Goal: Information Seeking & Learning: Check status

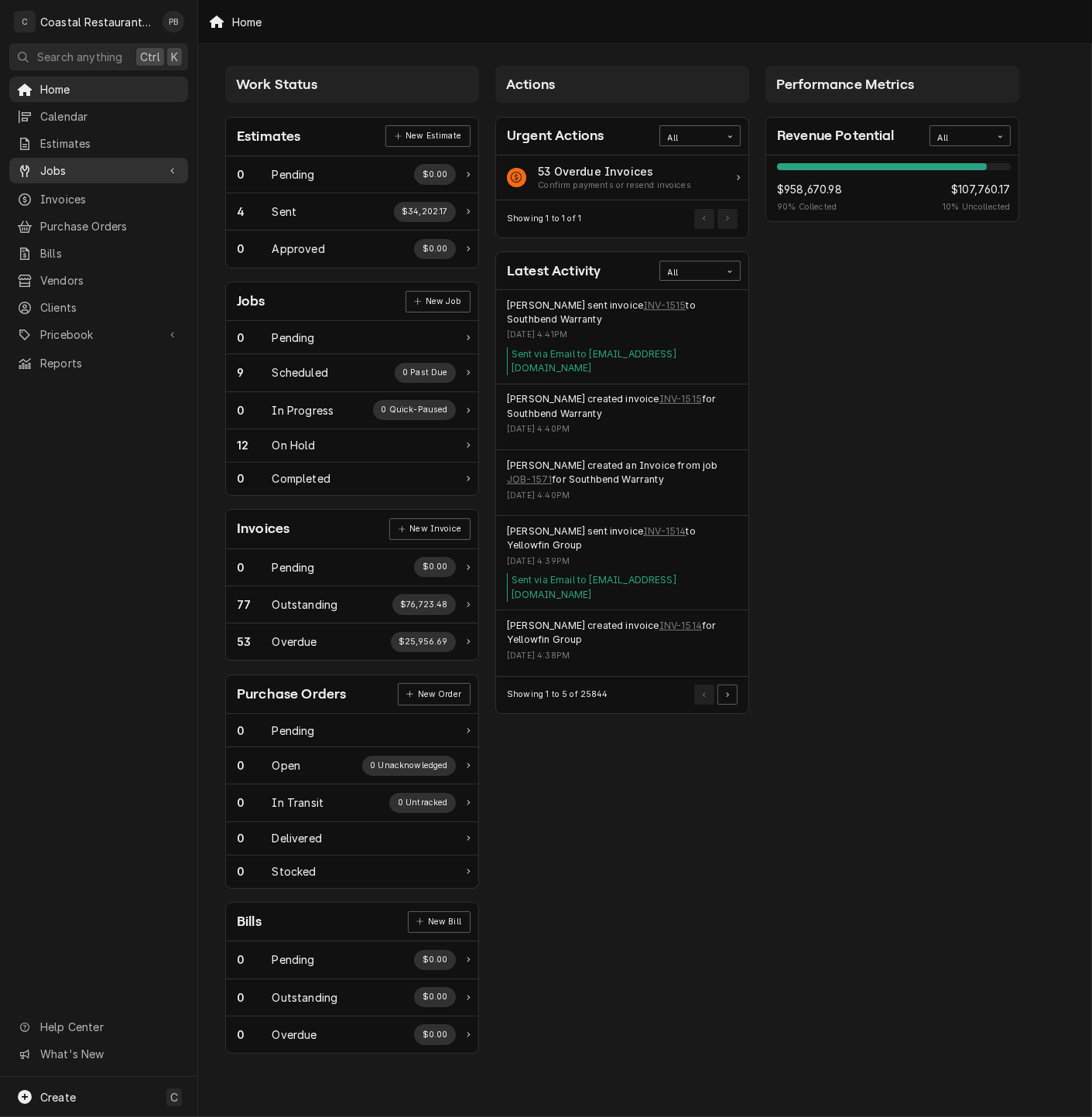
click at [55, 163] on span "Jobs" at bounding box center [99, 171] width 116 height 17
click at [66, 189] on span "Jobs" at bounding box center [111, 198] width 140 height 17
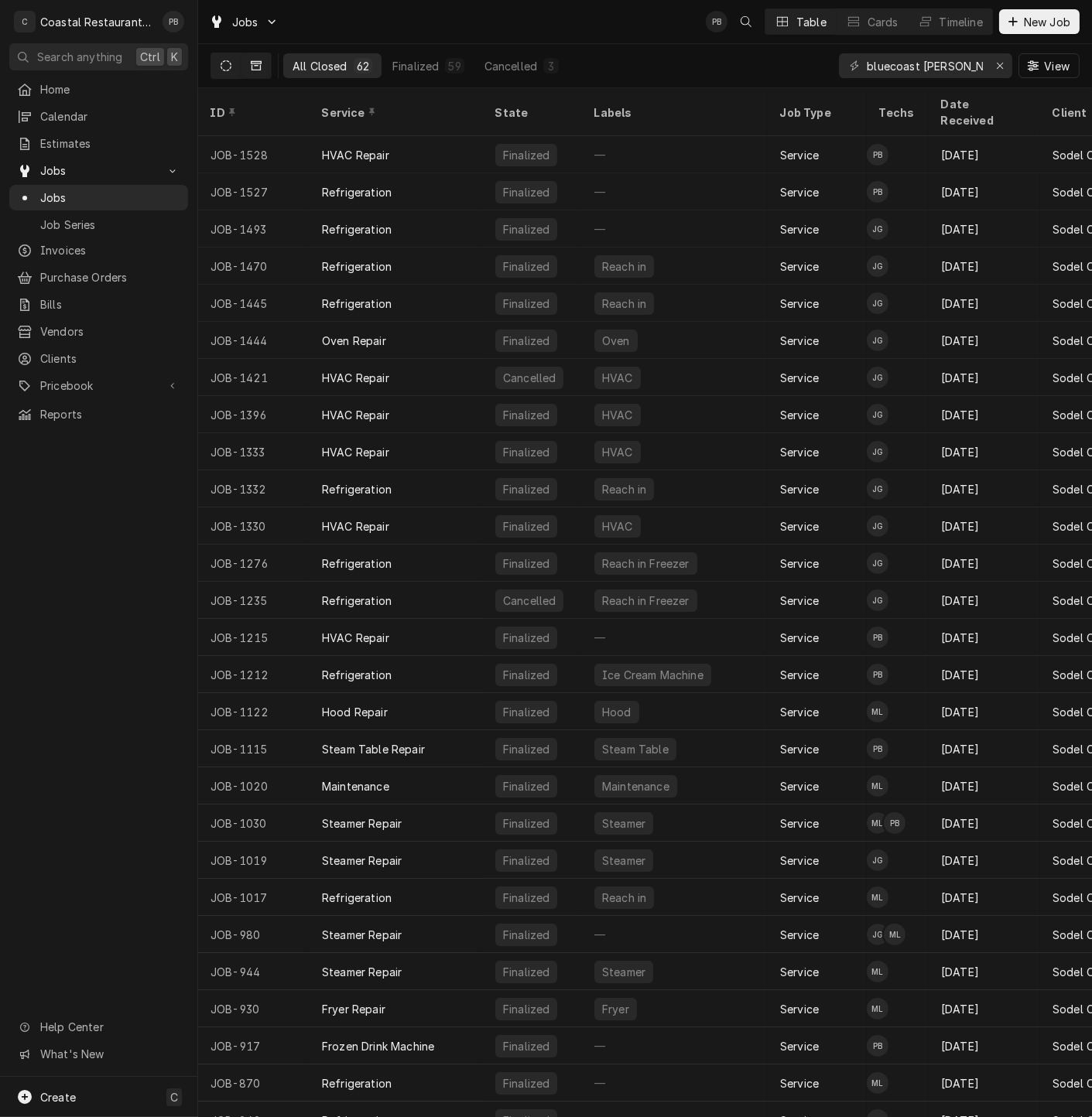
click at [216, 62] on button "Dynamic Content Wrapper" at bounding box center [226, 66] width 30 height 25
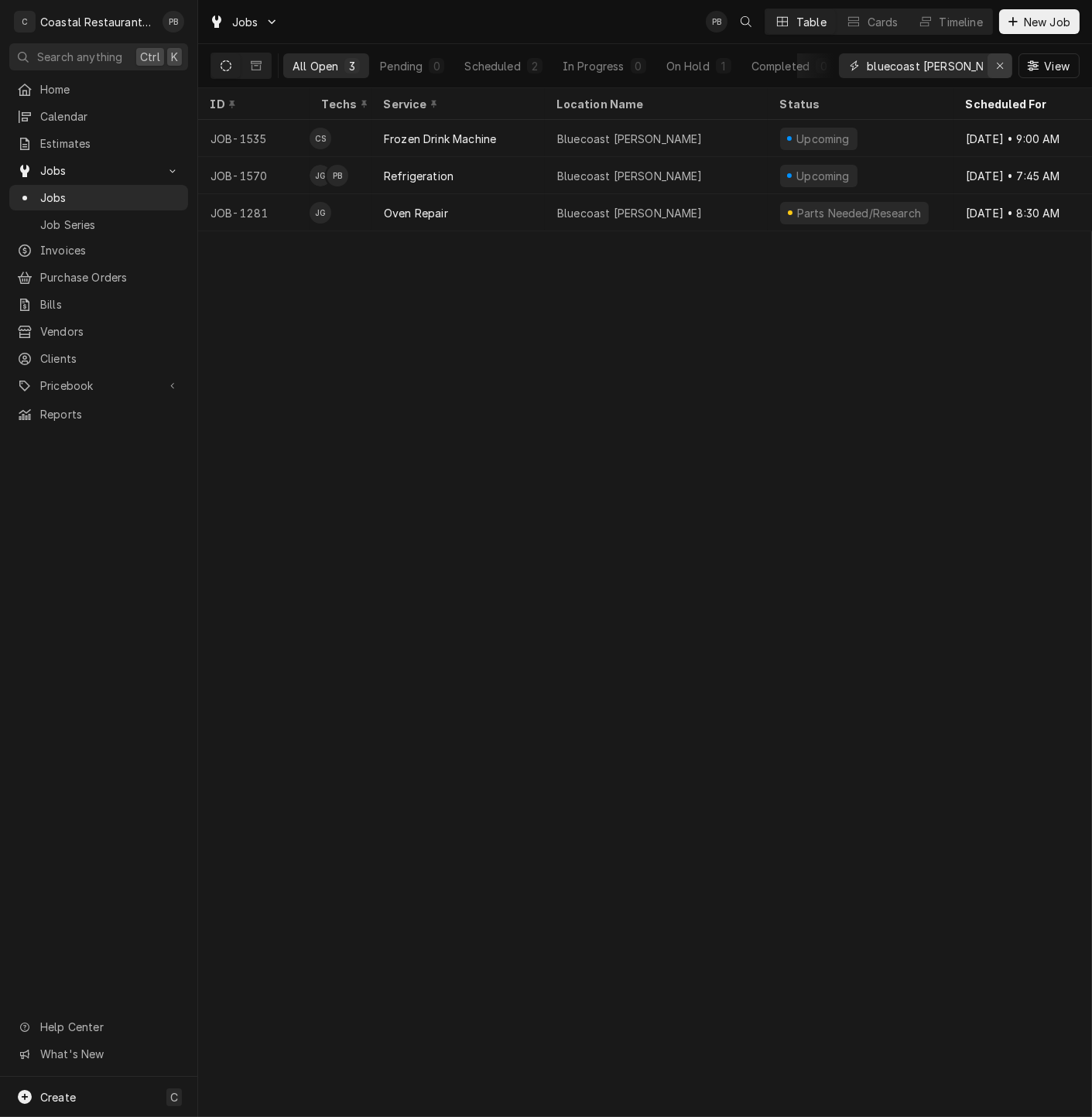
click at [1001, 63] on icon "Erase input" at bounding box center [1000, 66] width 6 height 6
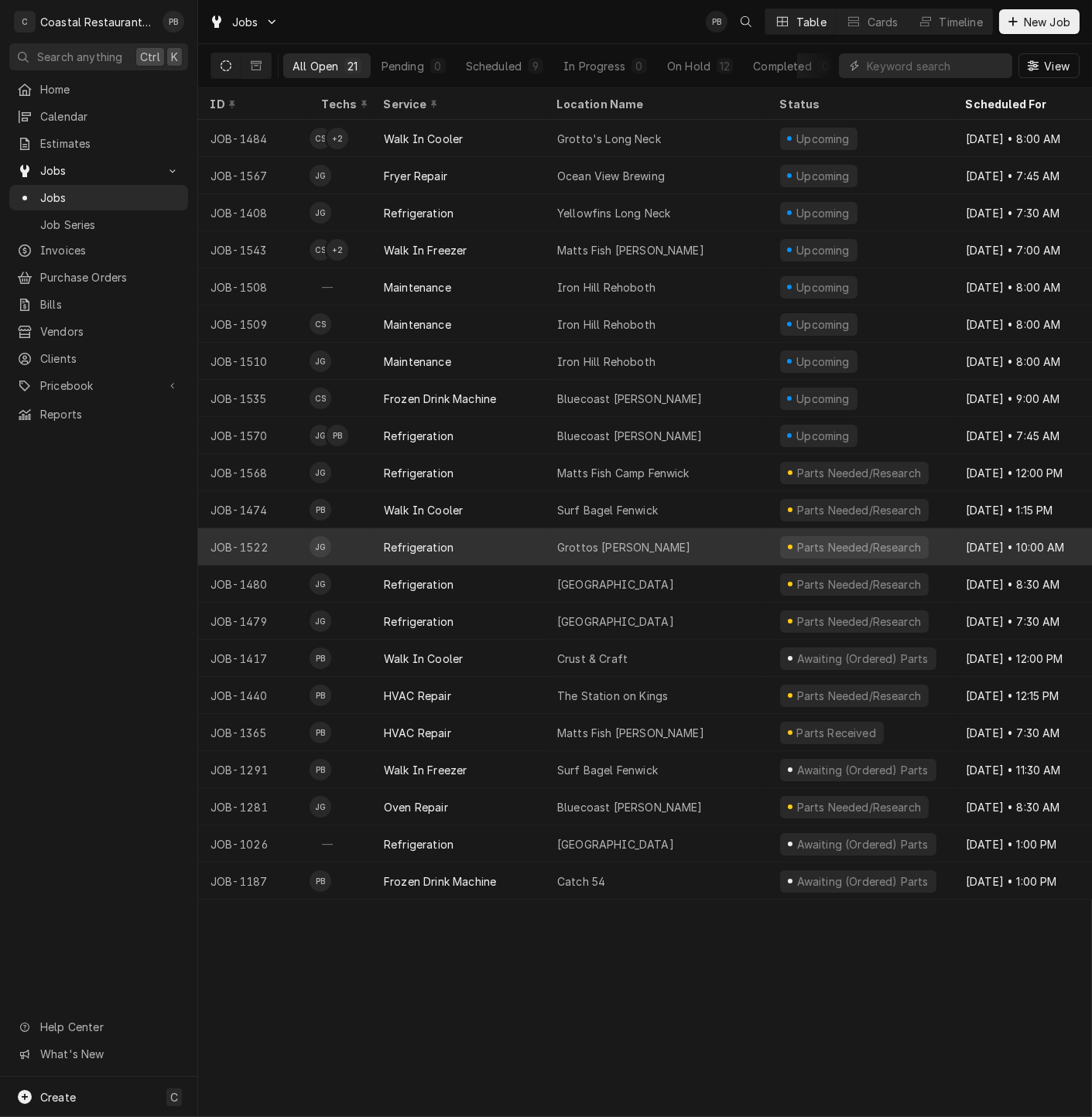
click at [464, 560] on div "Refrigeration" at bounding box center [458, 547] width 174 height 37
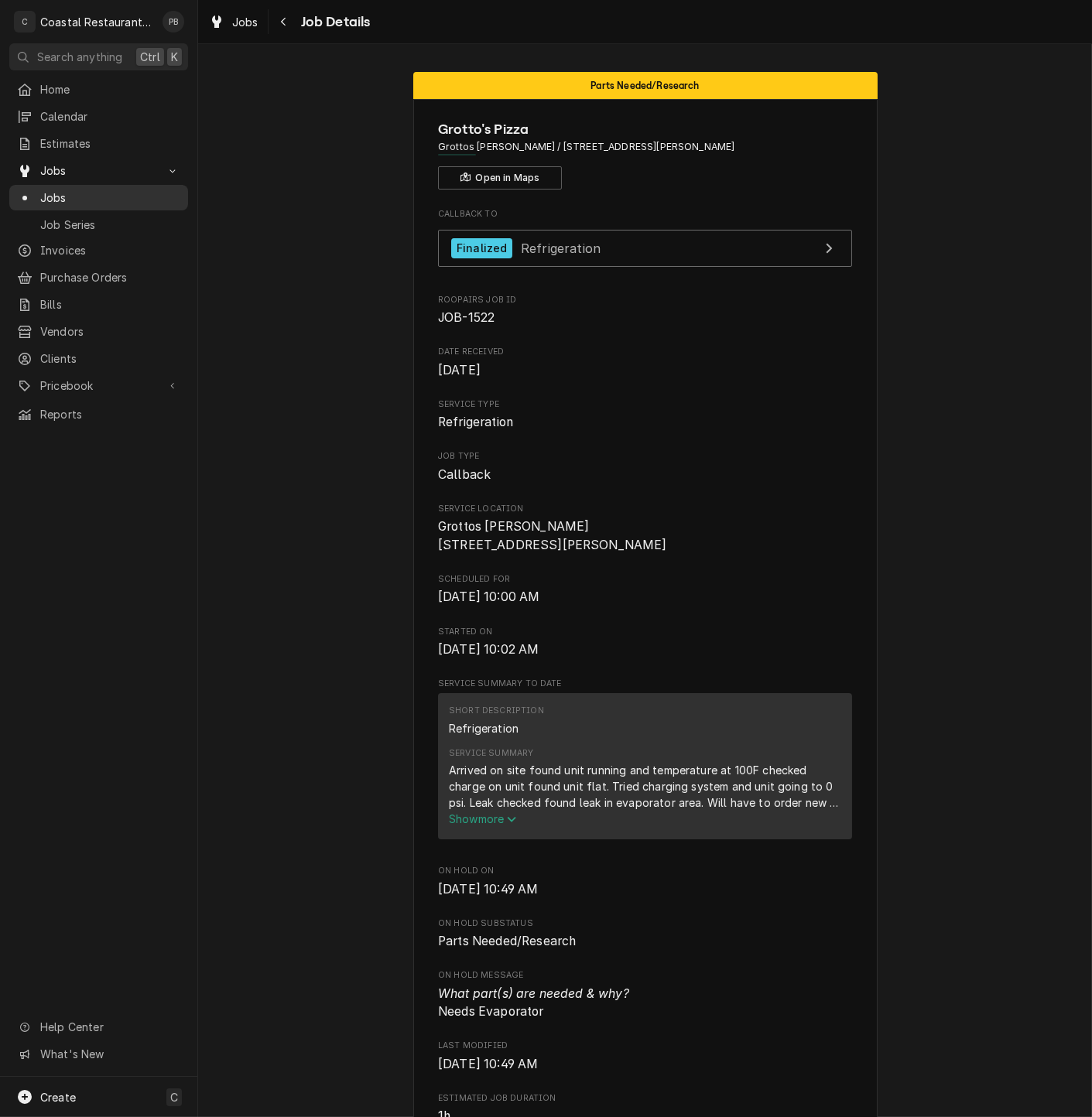
click at [69, 191] on span "Jobs" at bounding box center [111, 198] width 140 height 17
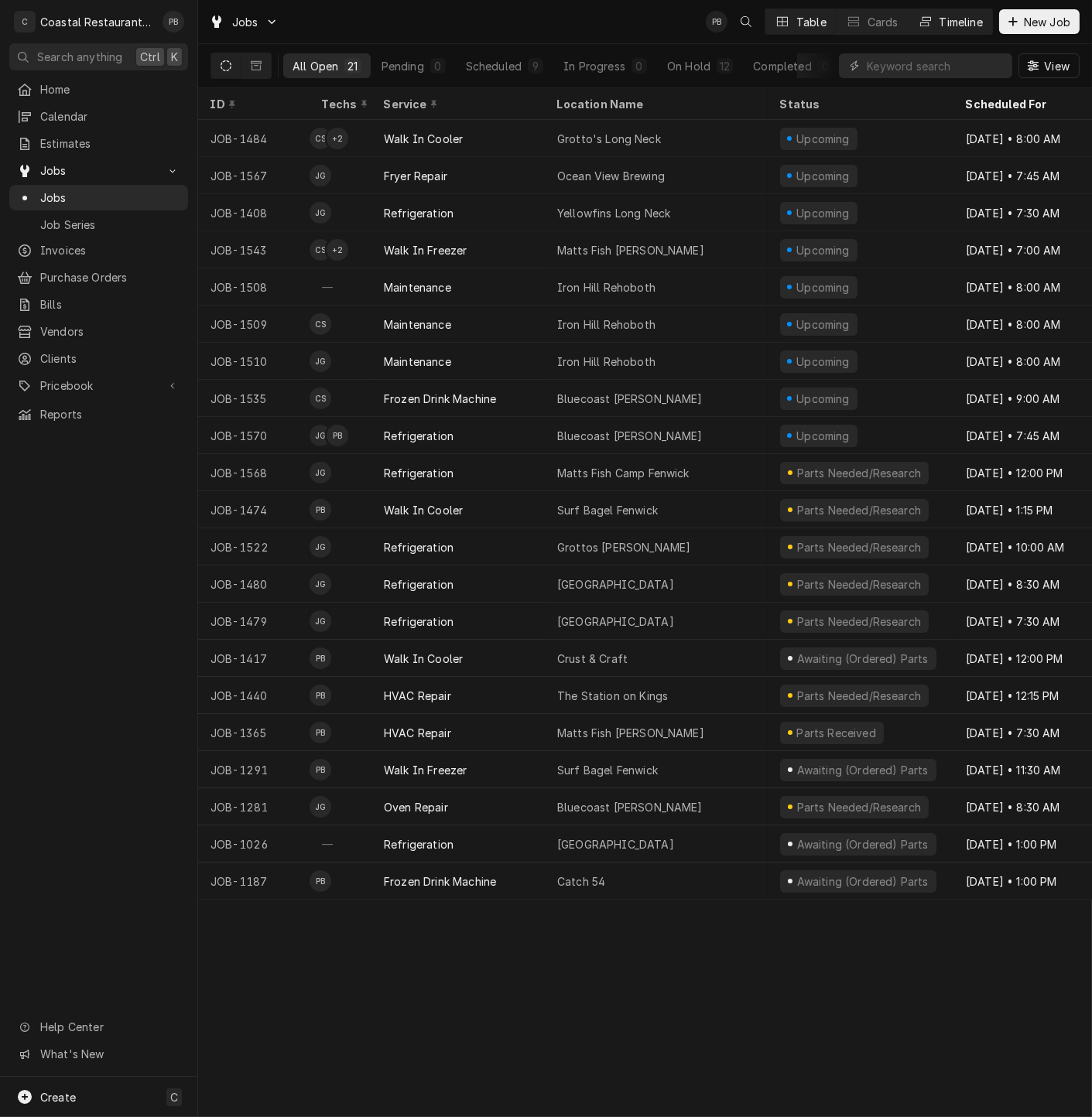
click at [969, 23] on div "Timeline" at bounding box center [961, 22] width 43 height 17
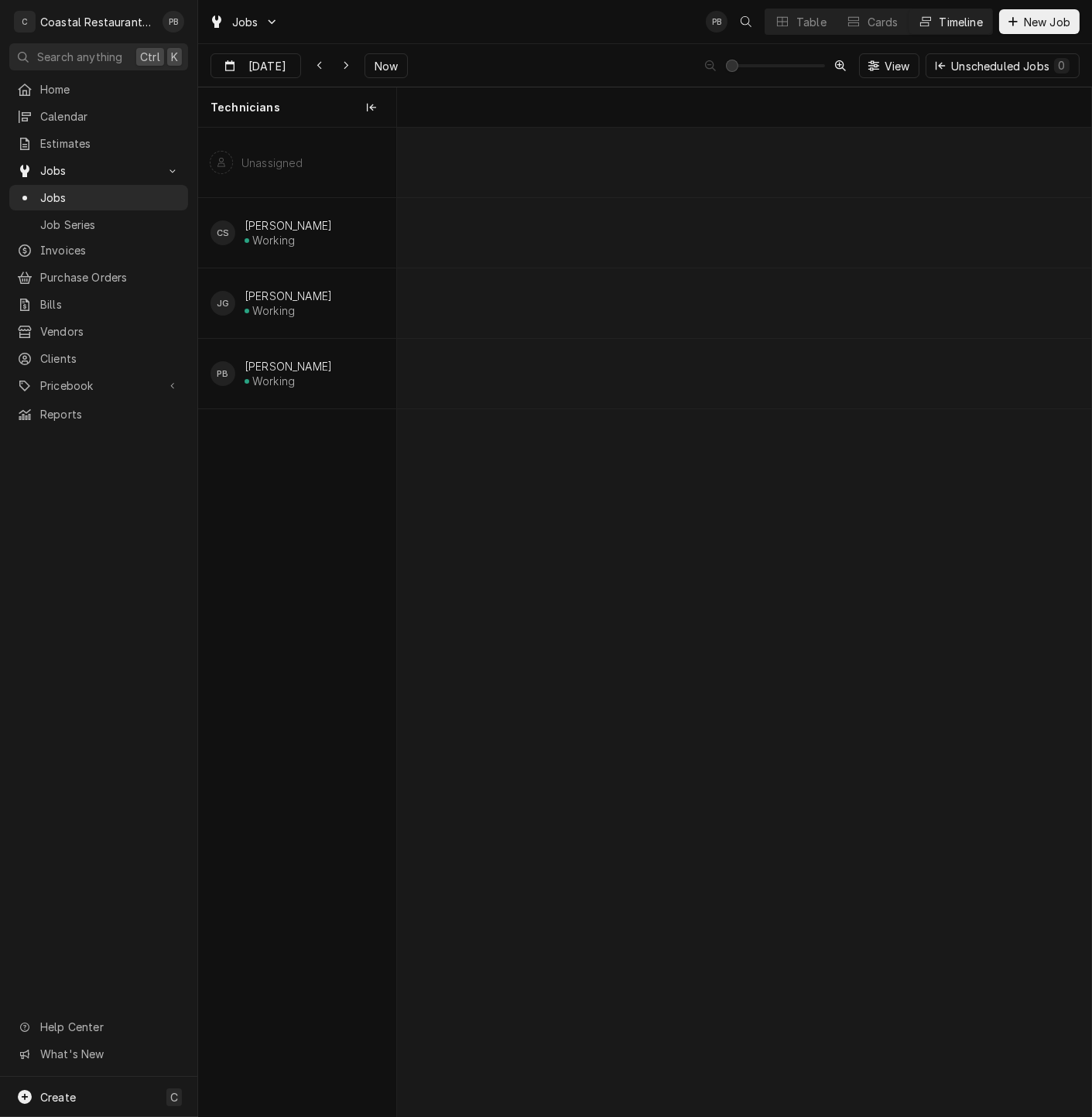
scroll to position [0, 13759]
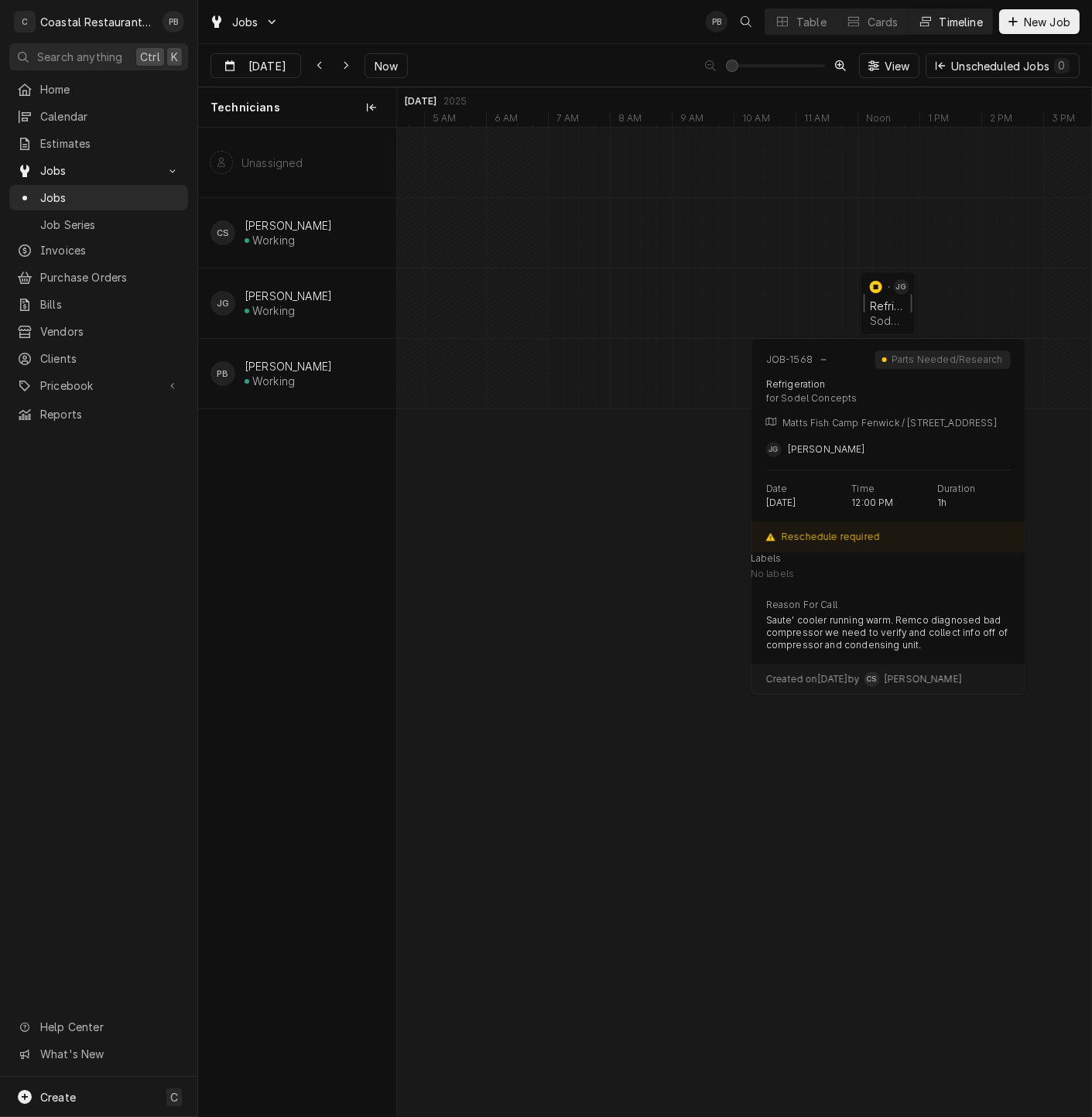
click at [888, 310] on div "Refrigeration" at bounding box center [887, 306] width 36 height 13
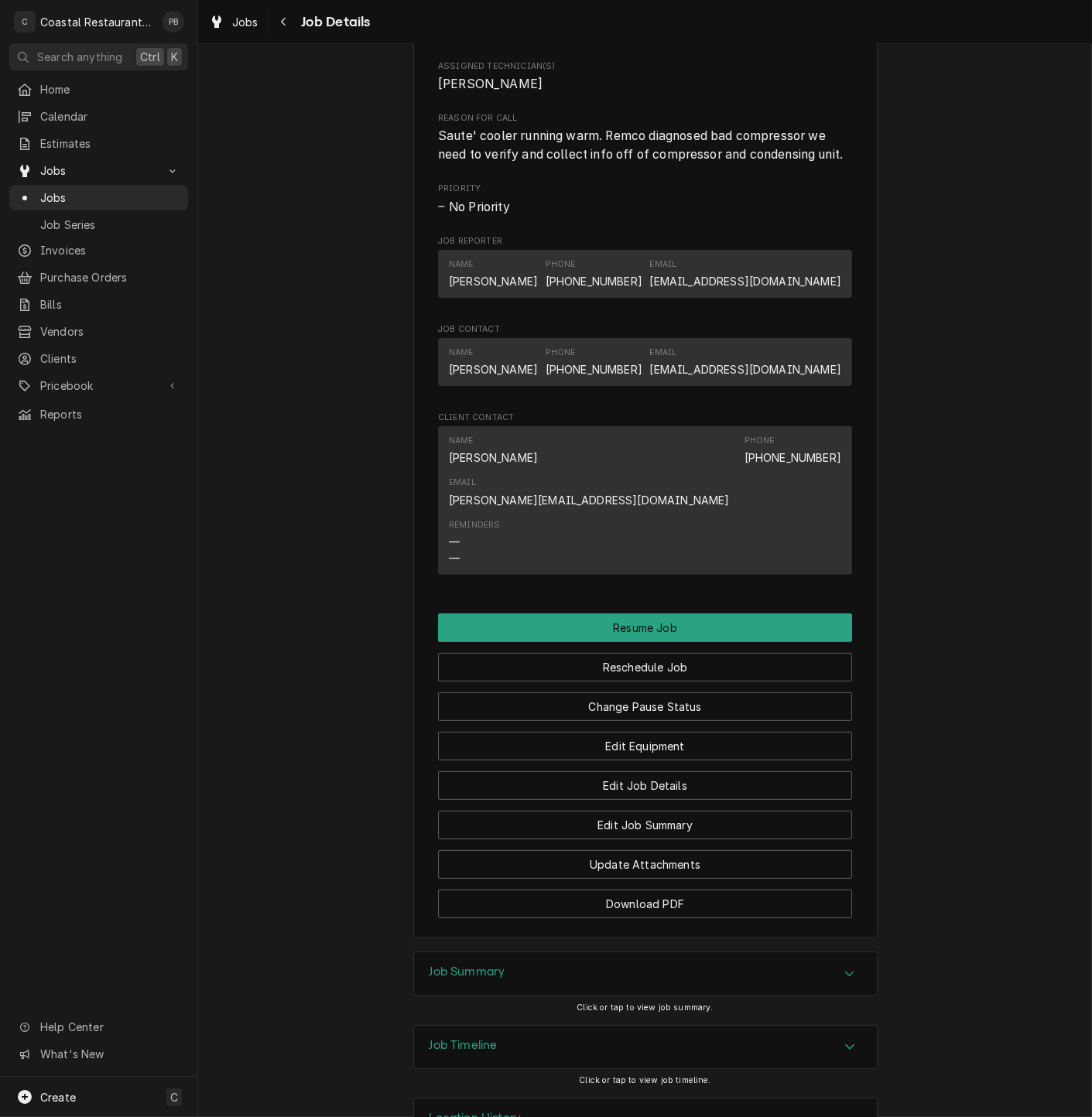
scroll to position [897, 0]
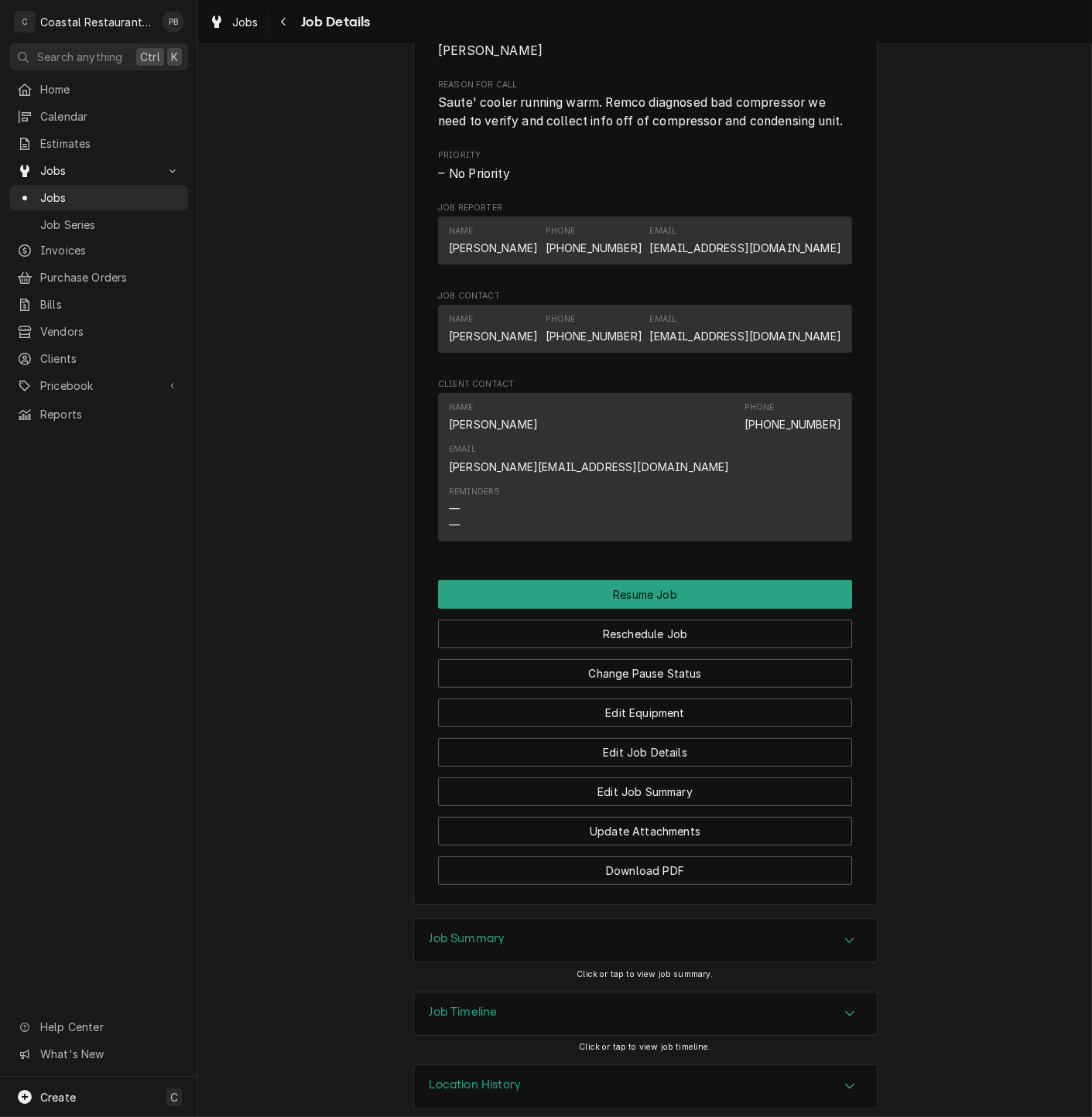
click at [854, 925] on div "Job Summary" at bounding box center [645, 941] width 463 height 43
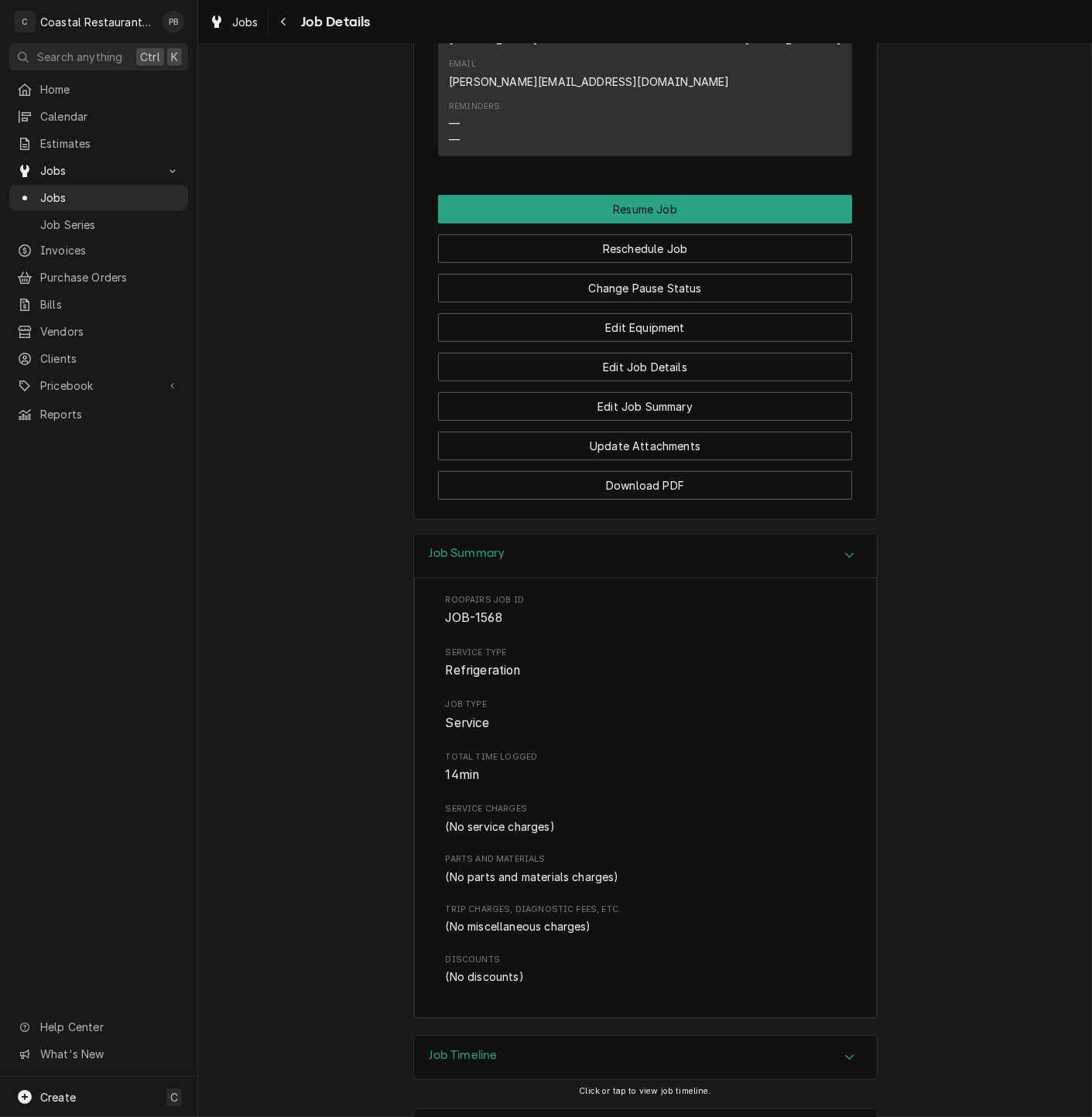
scroll to position [1326, 0]
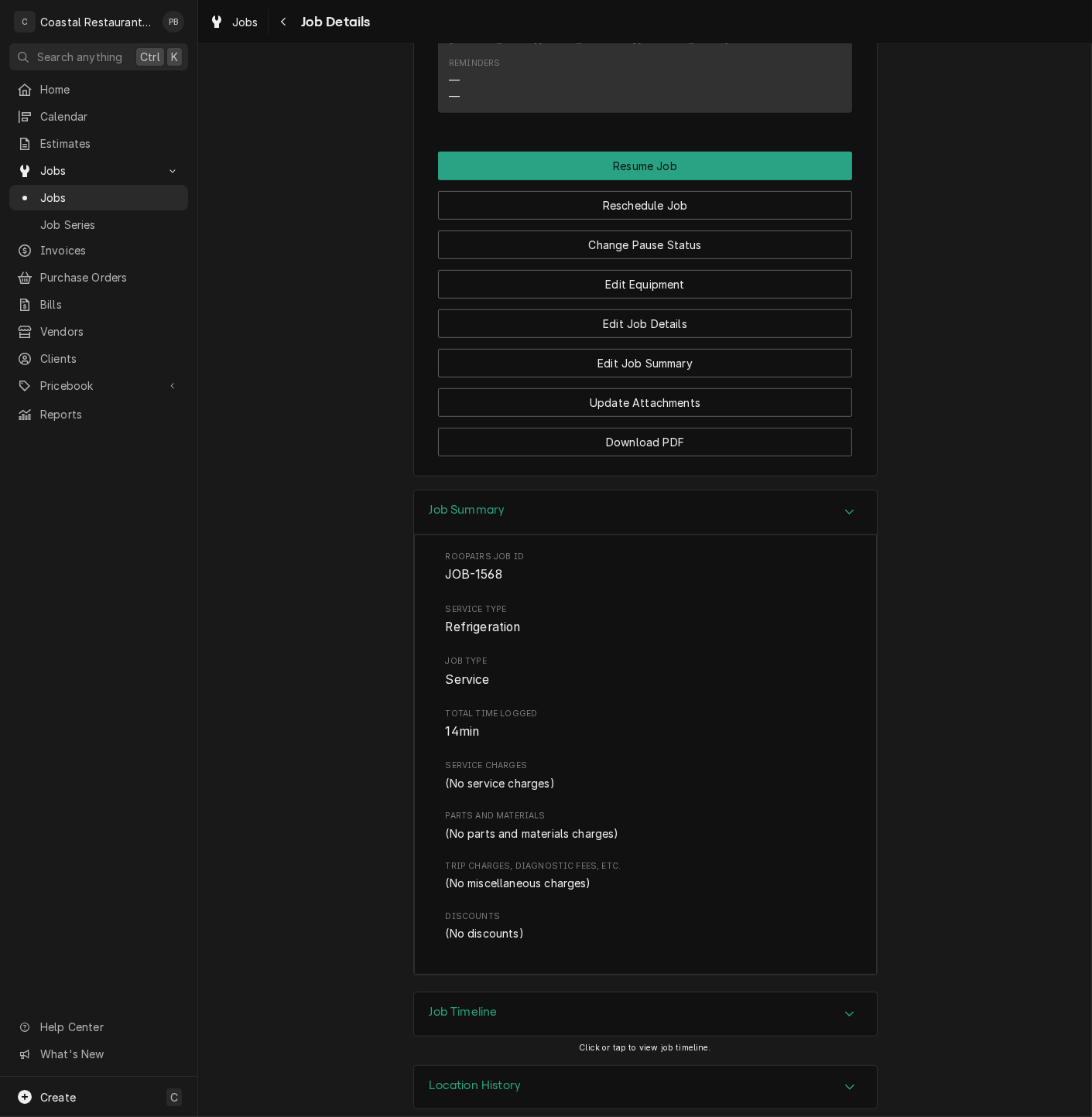
click at [826, 1004] on div "Job Timeline" at bounding box center [645, 1014] width 463 height 43
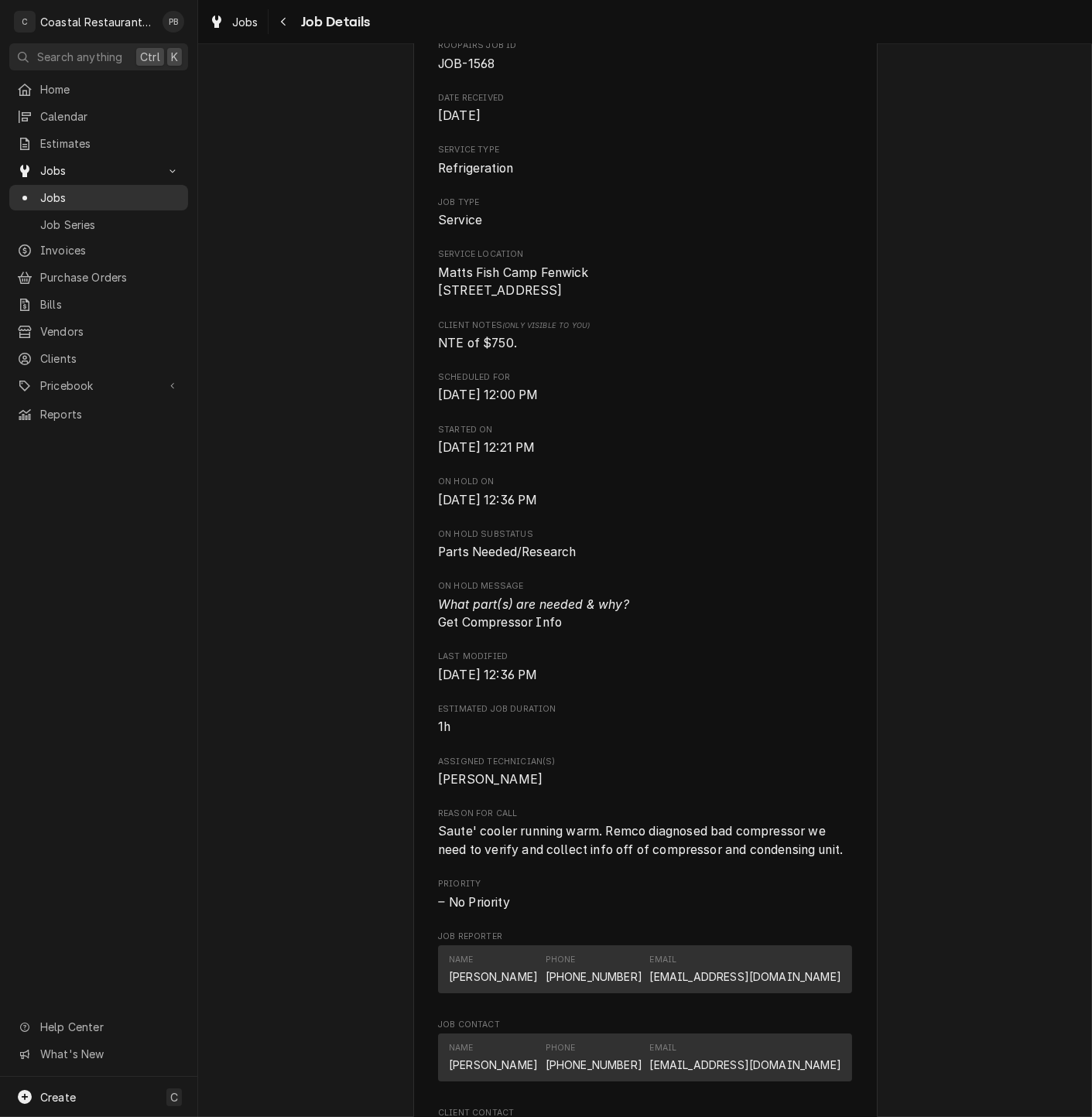
scroll to position [0, 0]
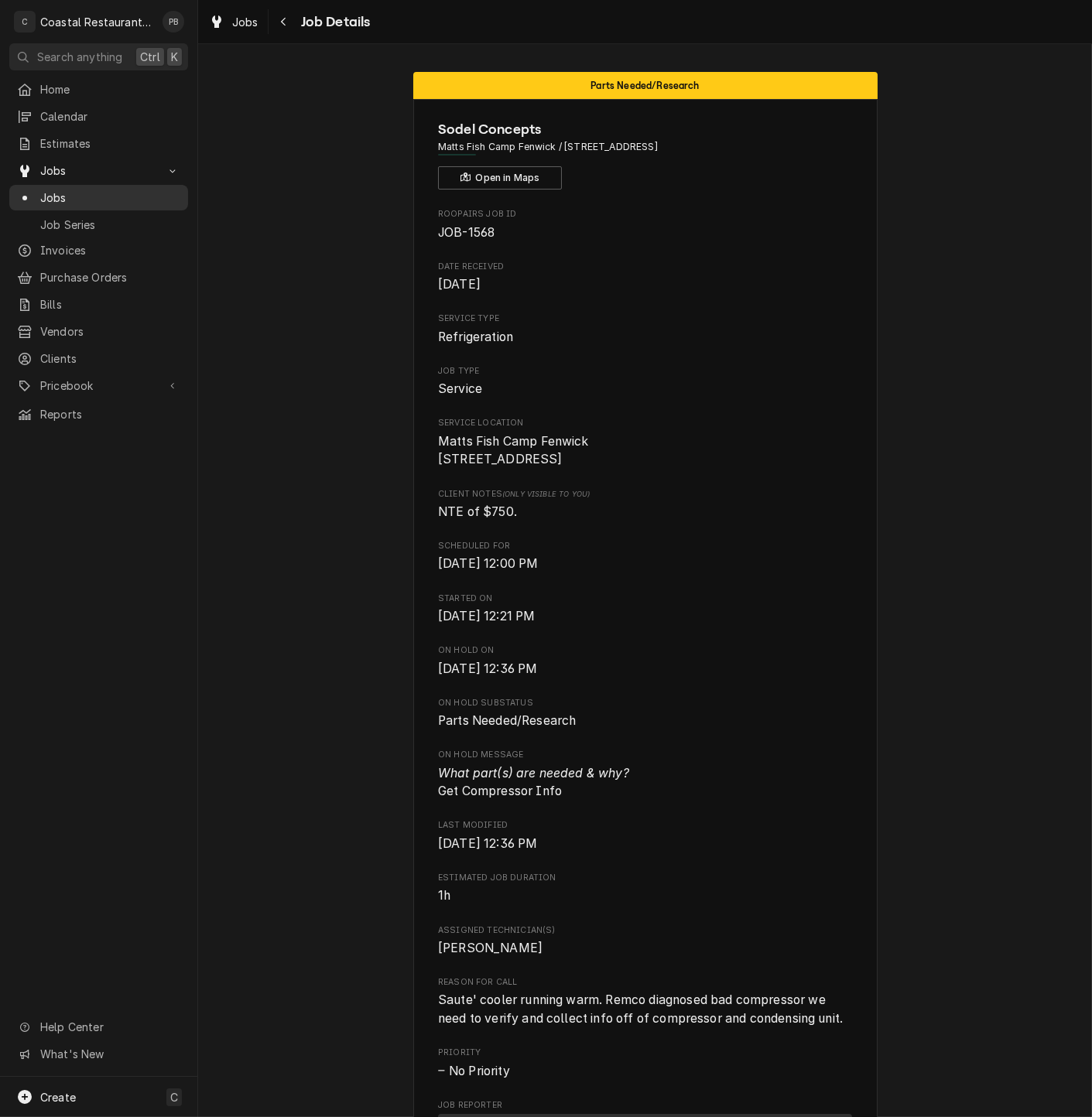
click at [59, 189] on span "Jobs" at bounding box center [111, 198] width 140 height 17
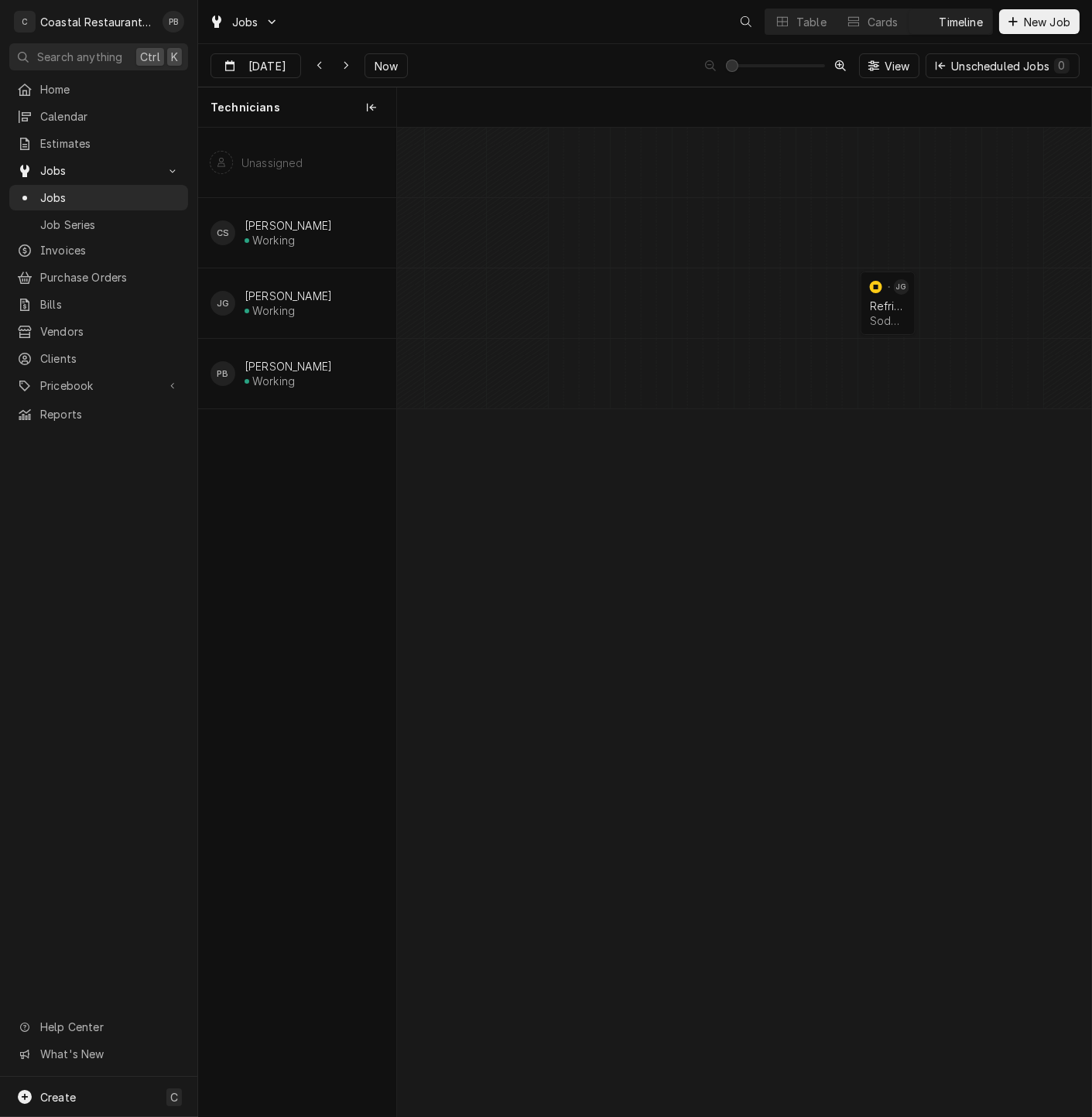
scroll to position [0, 13759]
click at [373, 66] on span "Now" at bounding box center [386, 67] width 30 height 17
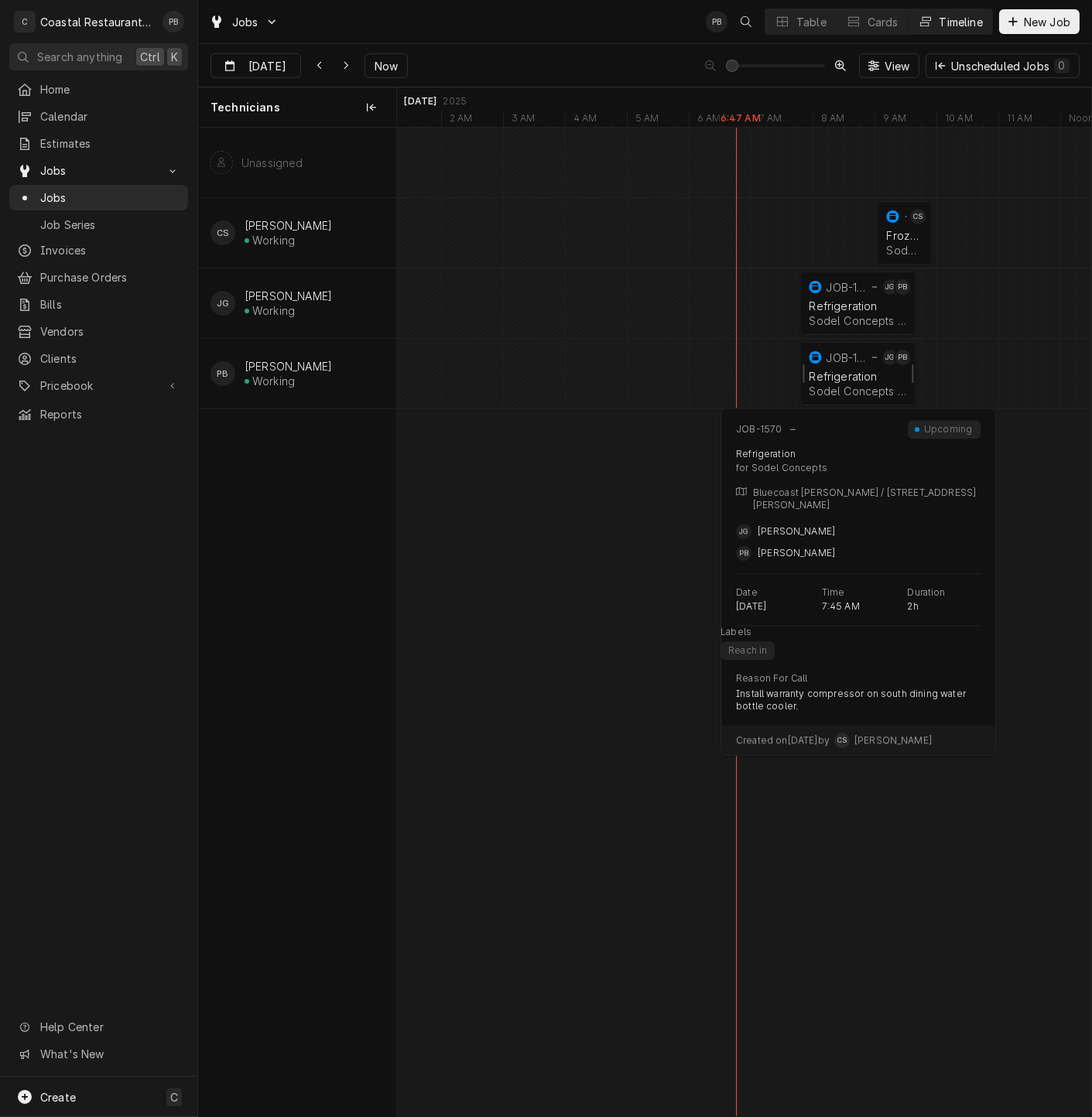
scroll to position [0, 15213]
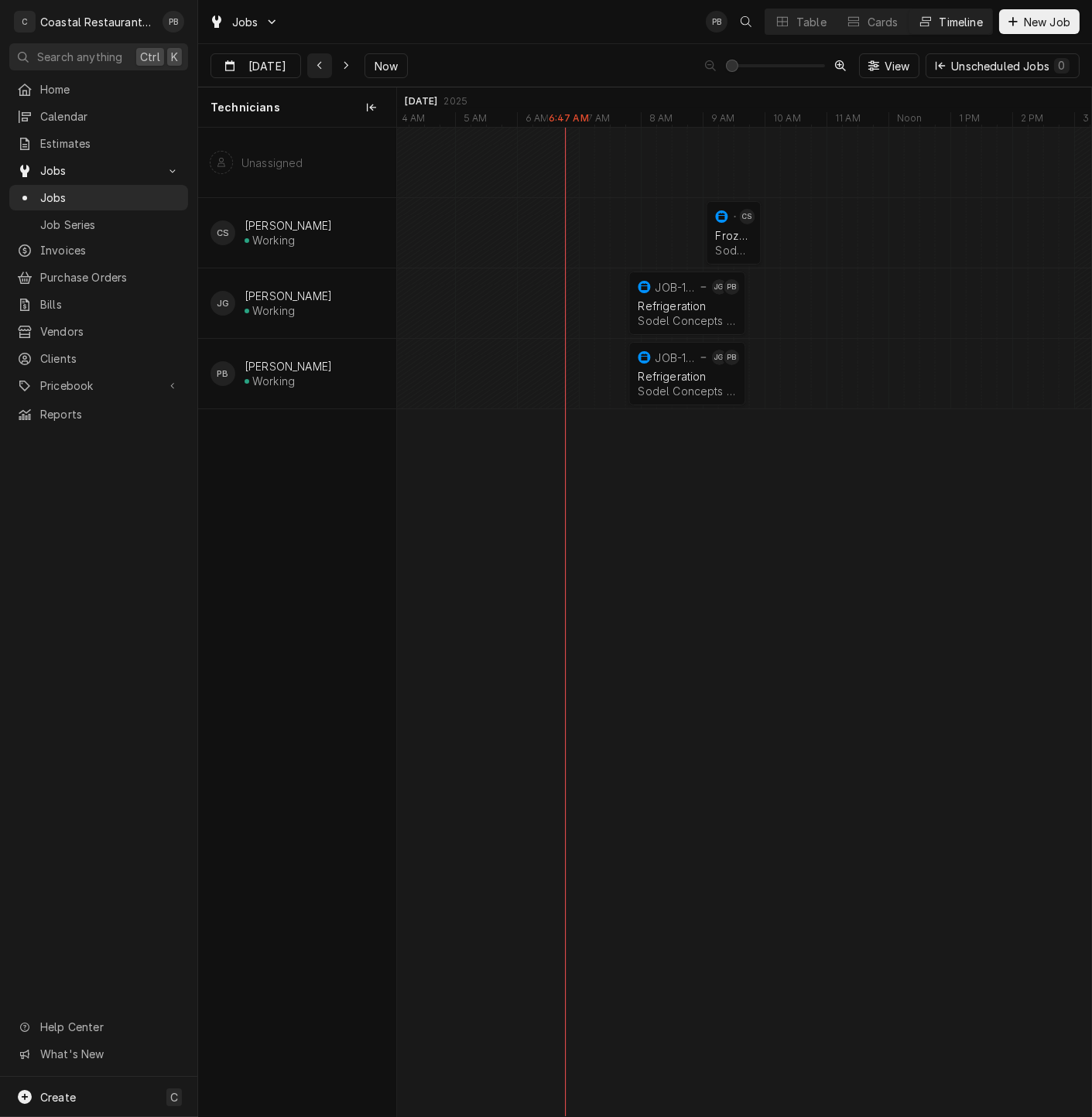
click at [325, 60] on div "Dynamic Content Wrapper" at bounding box center [319, 66] width 16 height 16
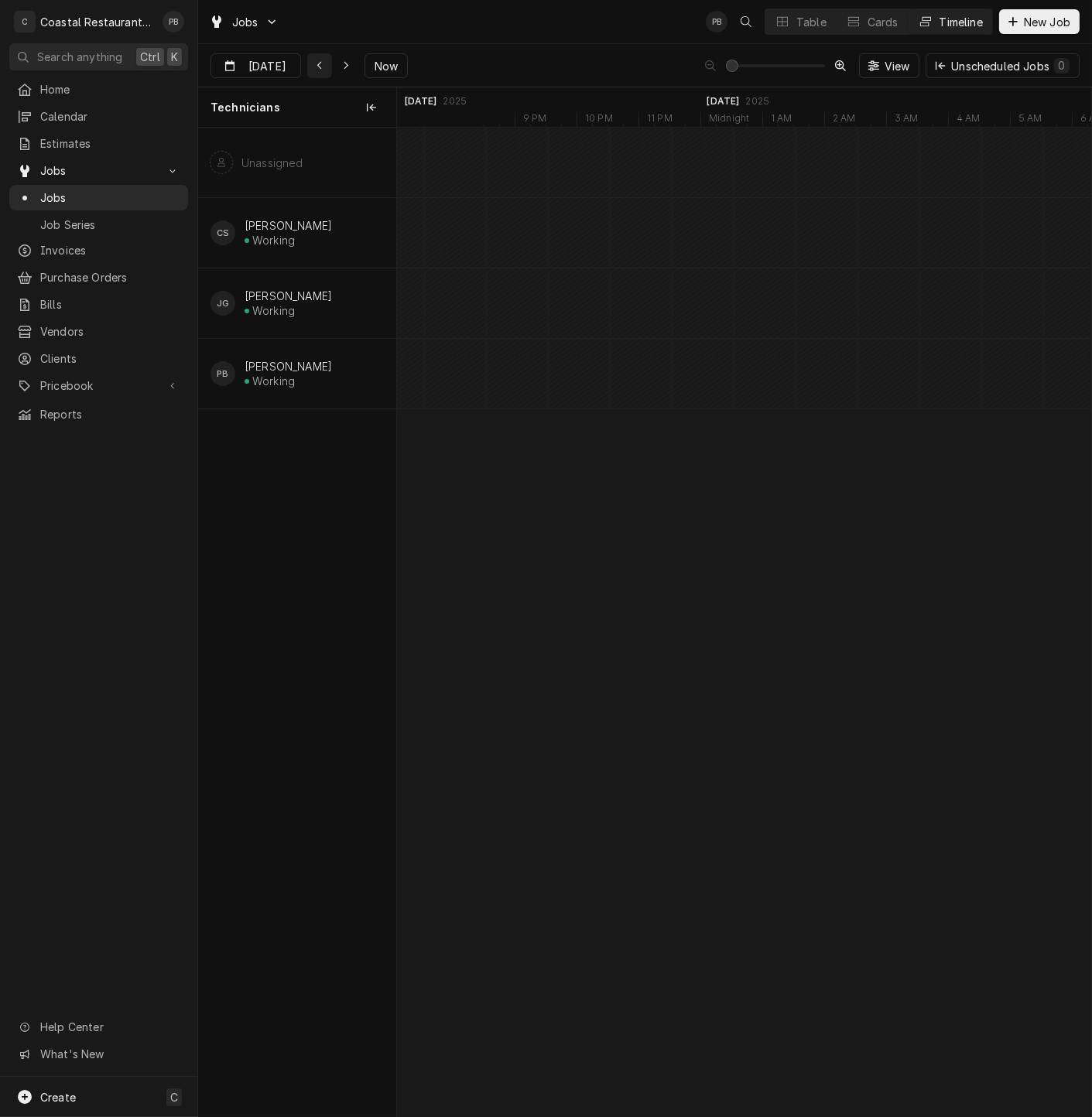
scroll to position [0, 13570]
type input "Aug 21"
click at [775, 21] on div "Dynamic Content Wrapper" at bounding box center [782, 21] width 16 height 16
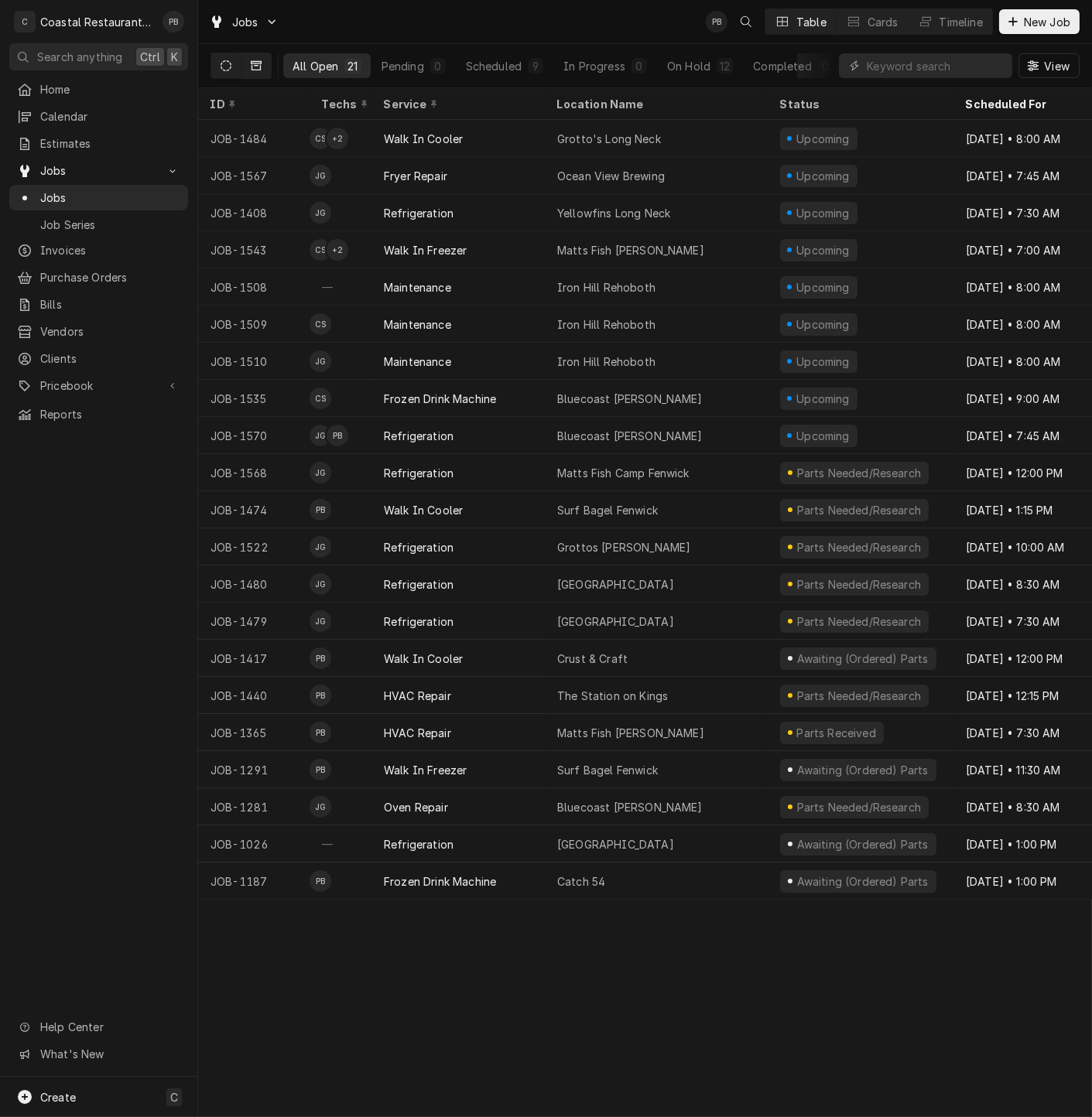
click at [260, 66] on icon "Dynamic Content Wrapper" at bounding box center [256, 66] width 11 height 11
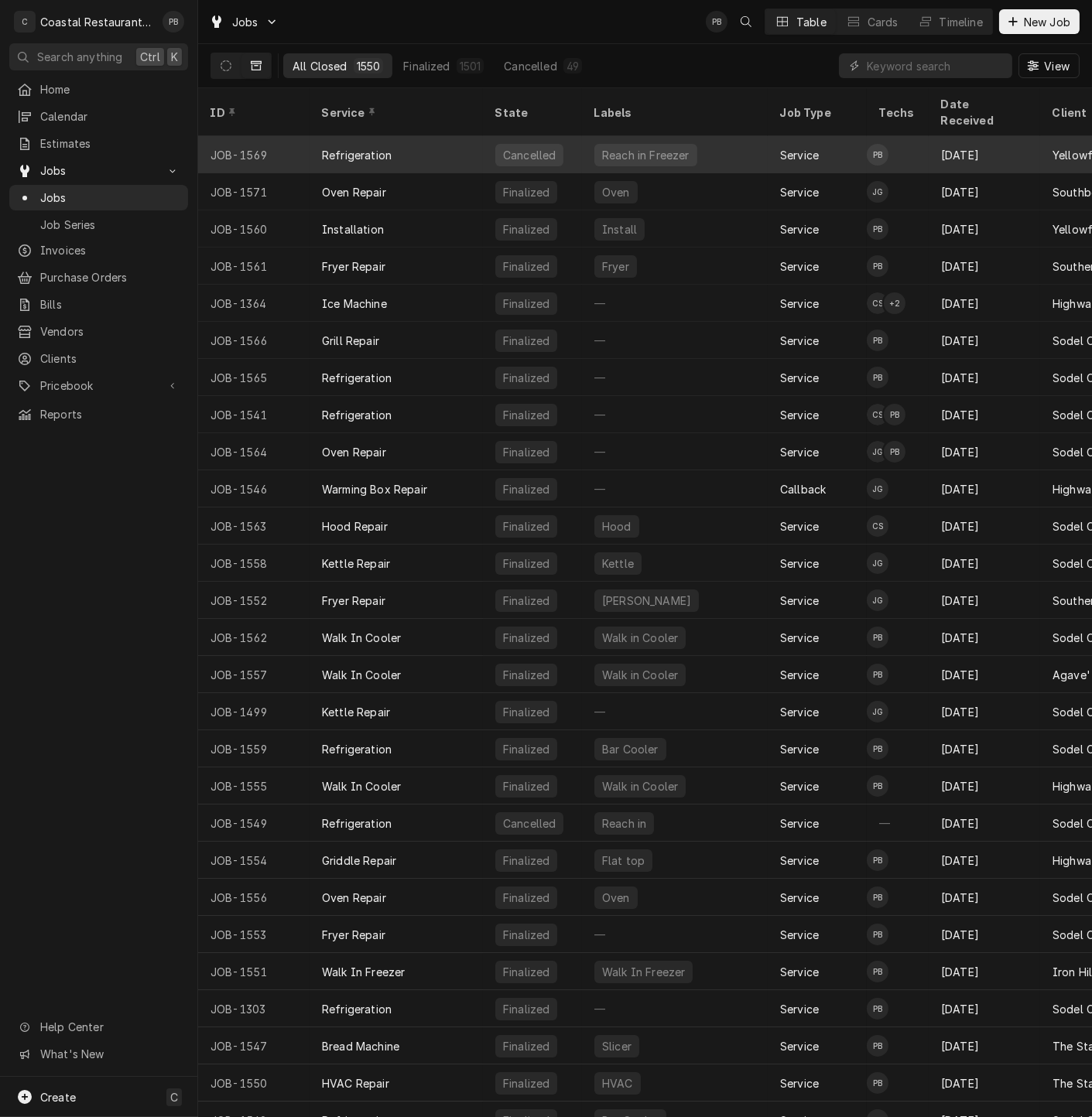
click at [435, 136] on div "Refrigeration" at bounding box center [396, 154] width 174 height 37
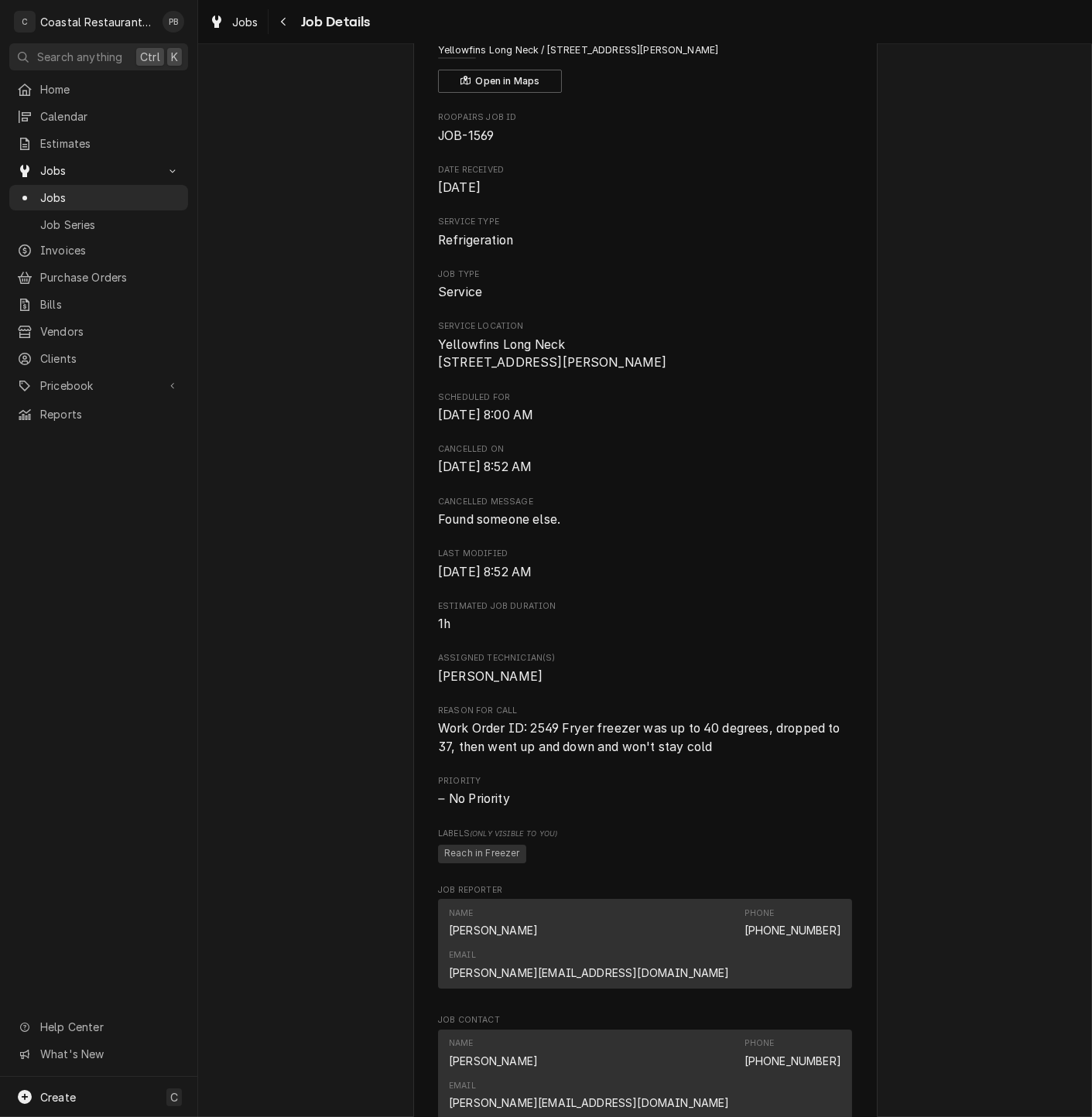
scroll to position [426, 0]
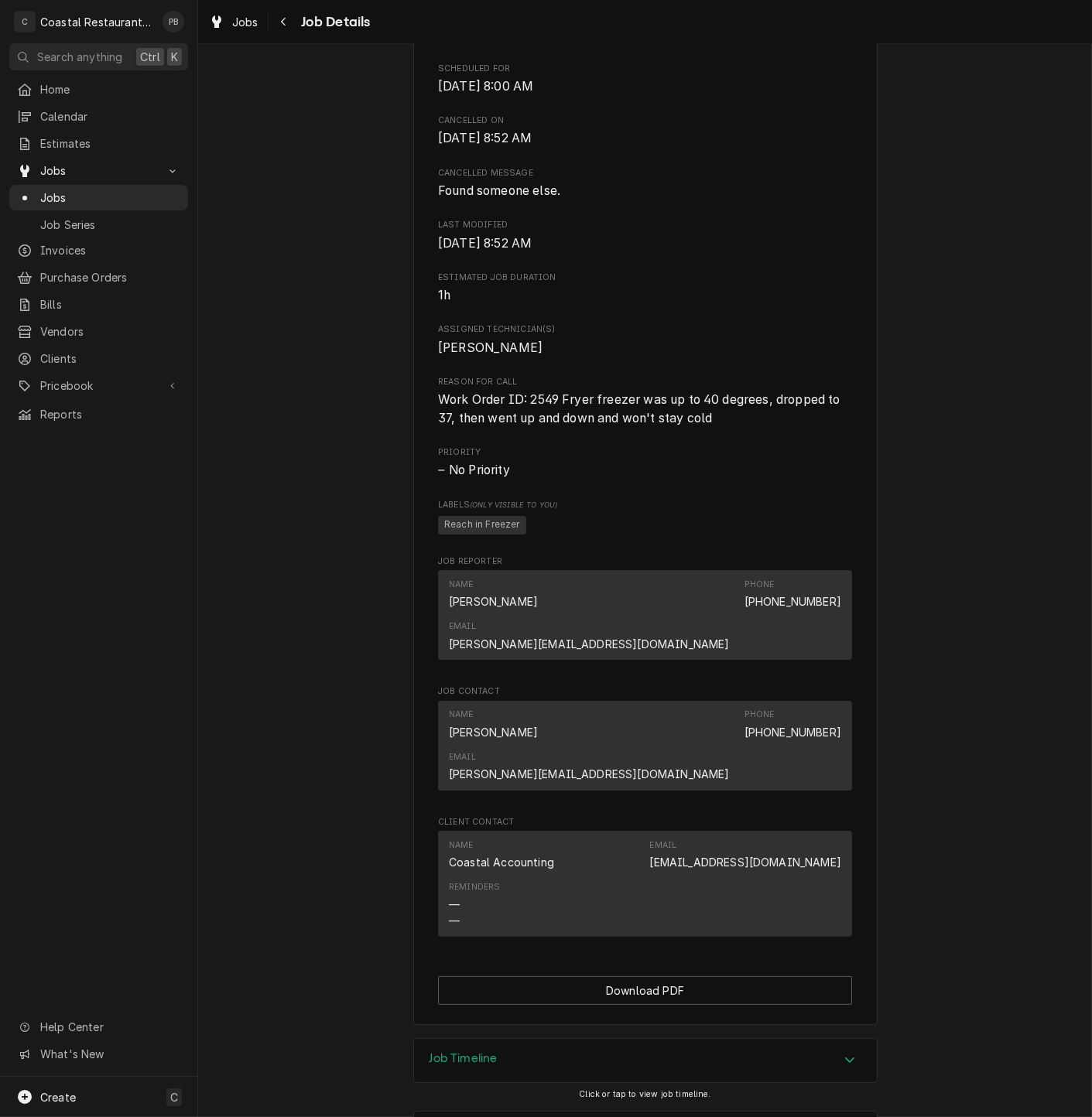
click at [833, 1039] on div "Job Timeline" at bounding box center [645, 1061] width 463 height 43
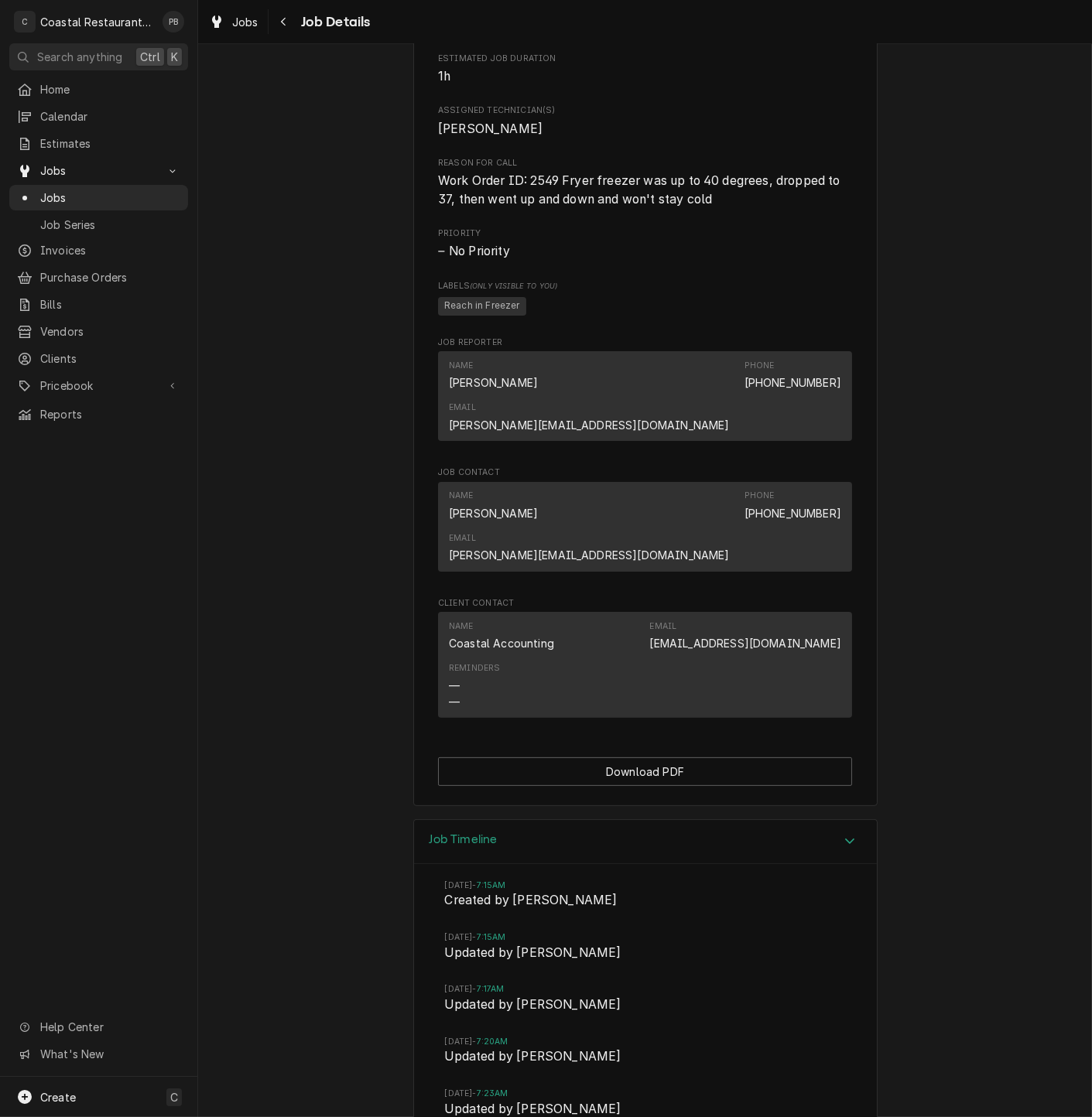
scroll to position [882, 0]
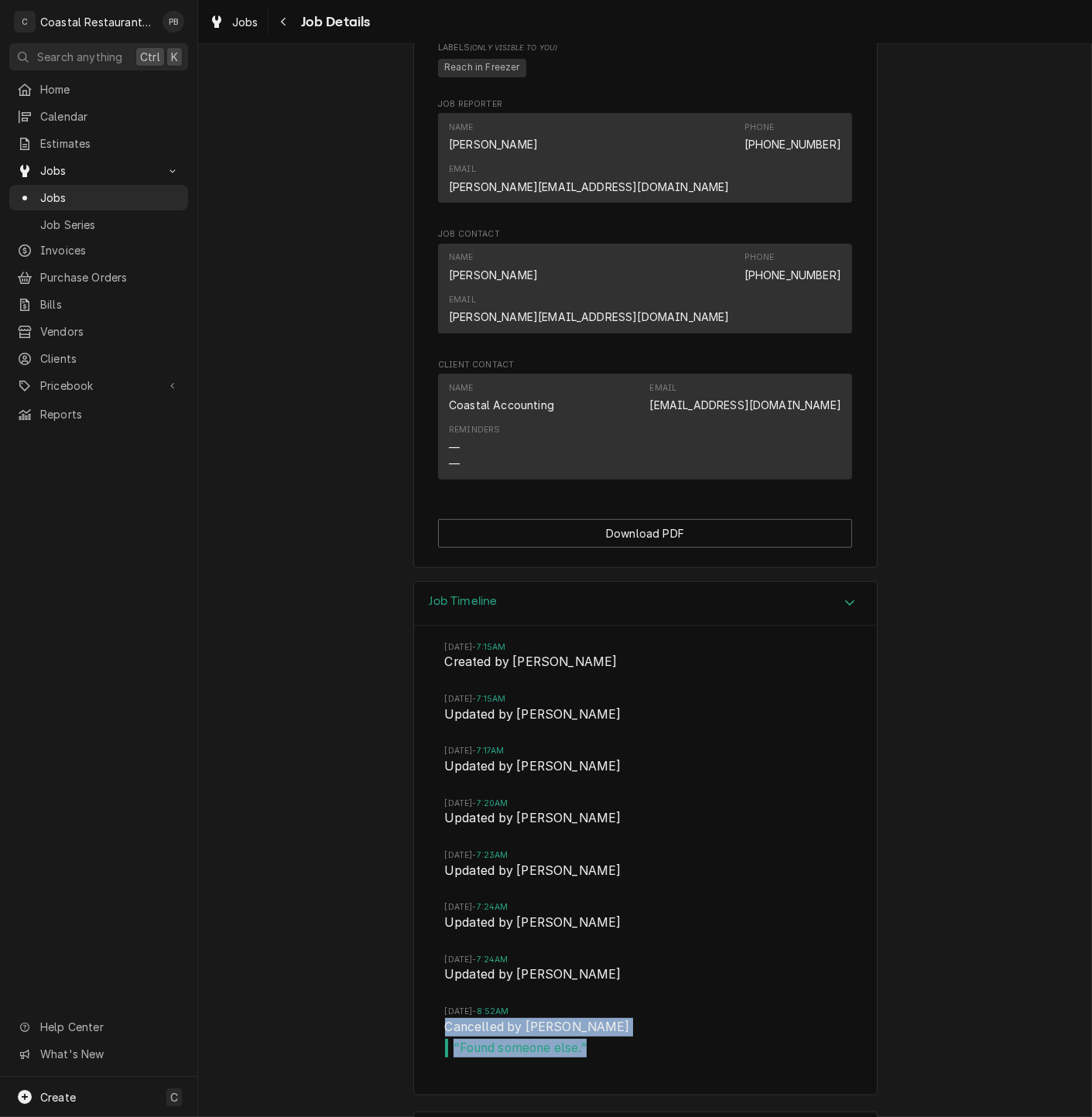
drag, startPoint x: 588, startPoint y: 977, endPoint x: 434, endPoint y: 965, distance: 154.5
click at [434, 965] on div "[DATE] 7:15AM Created by [PERSON_NAME] [DATE] 7:15AM Updated by [PERSON_NAME] […" at bounding box center [645, 850] width 463 height 450
drag, startPoint x: 434, startPoint y: 965, endPoint x: 739, endPoint y: 935, distance: 306.5
click at [739, 954] on li "[DATE] 7:24AM Updated by [PERSON_NAME]" at bounding box center [646, 980] width 401 height 52
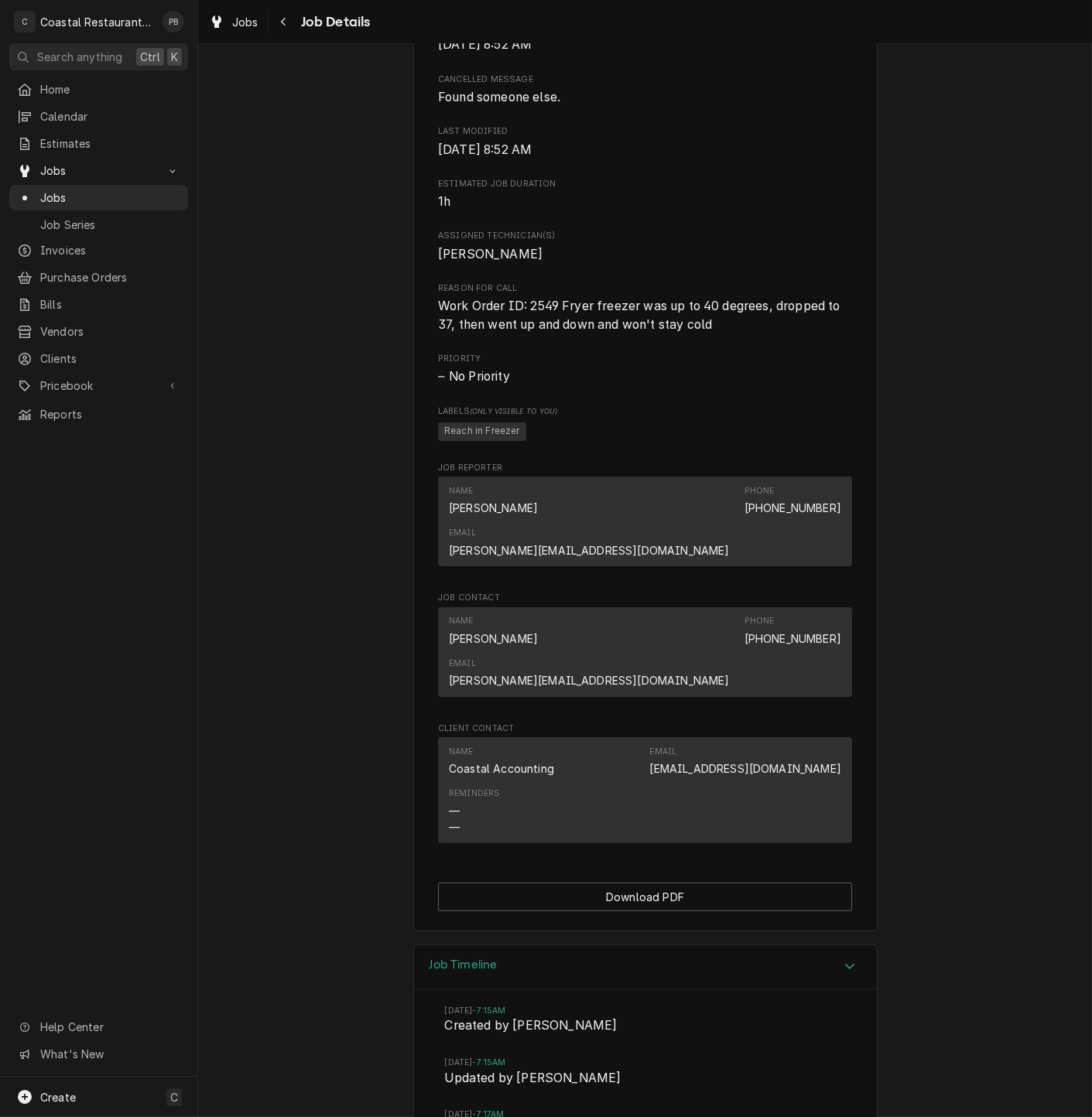
scroll to position [0, 0]
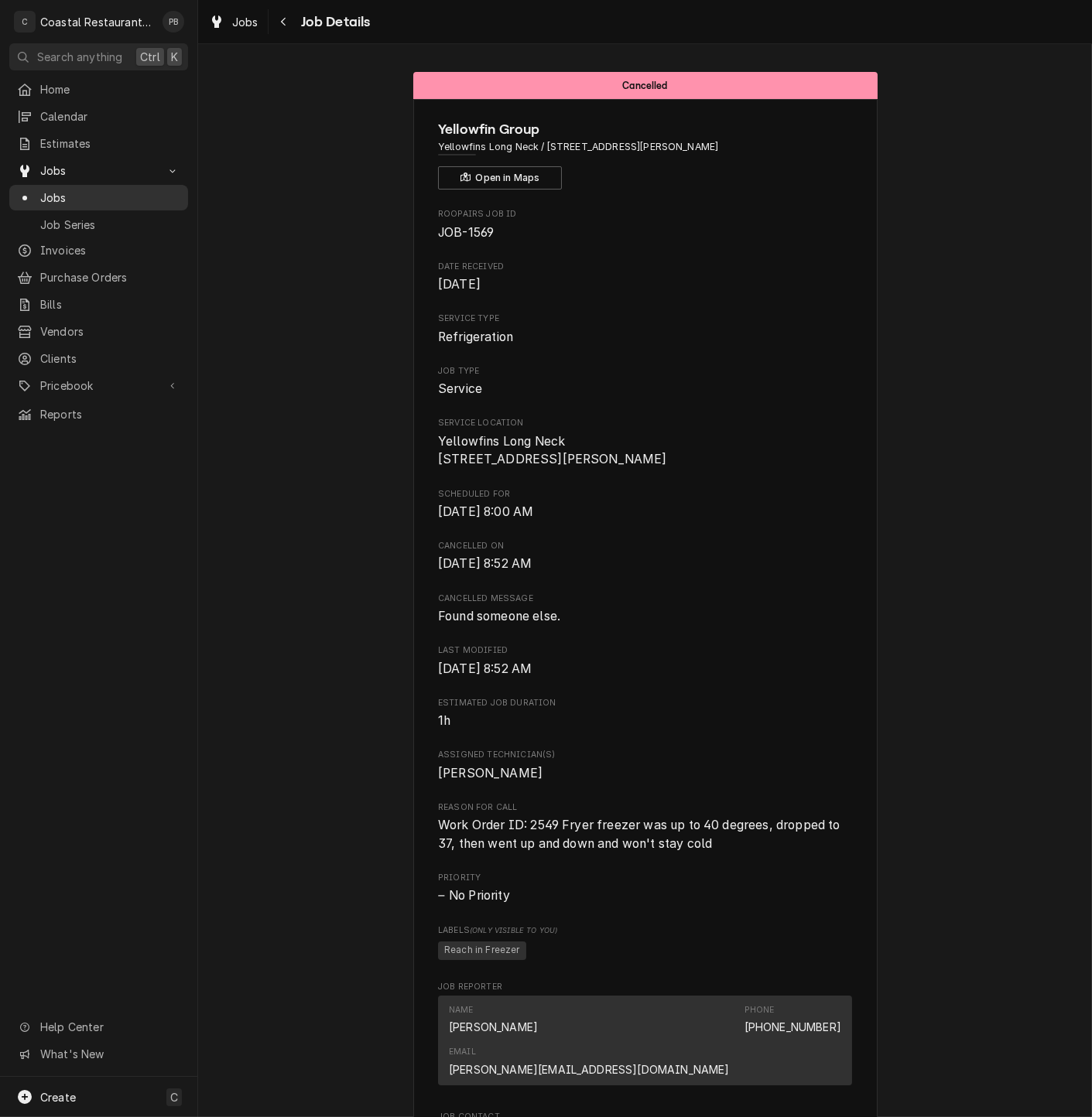
click at [48, 189] on span "Jobs" at bounding box center [111, 198] width 140 height 17
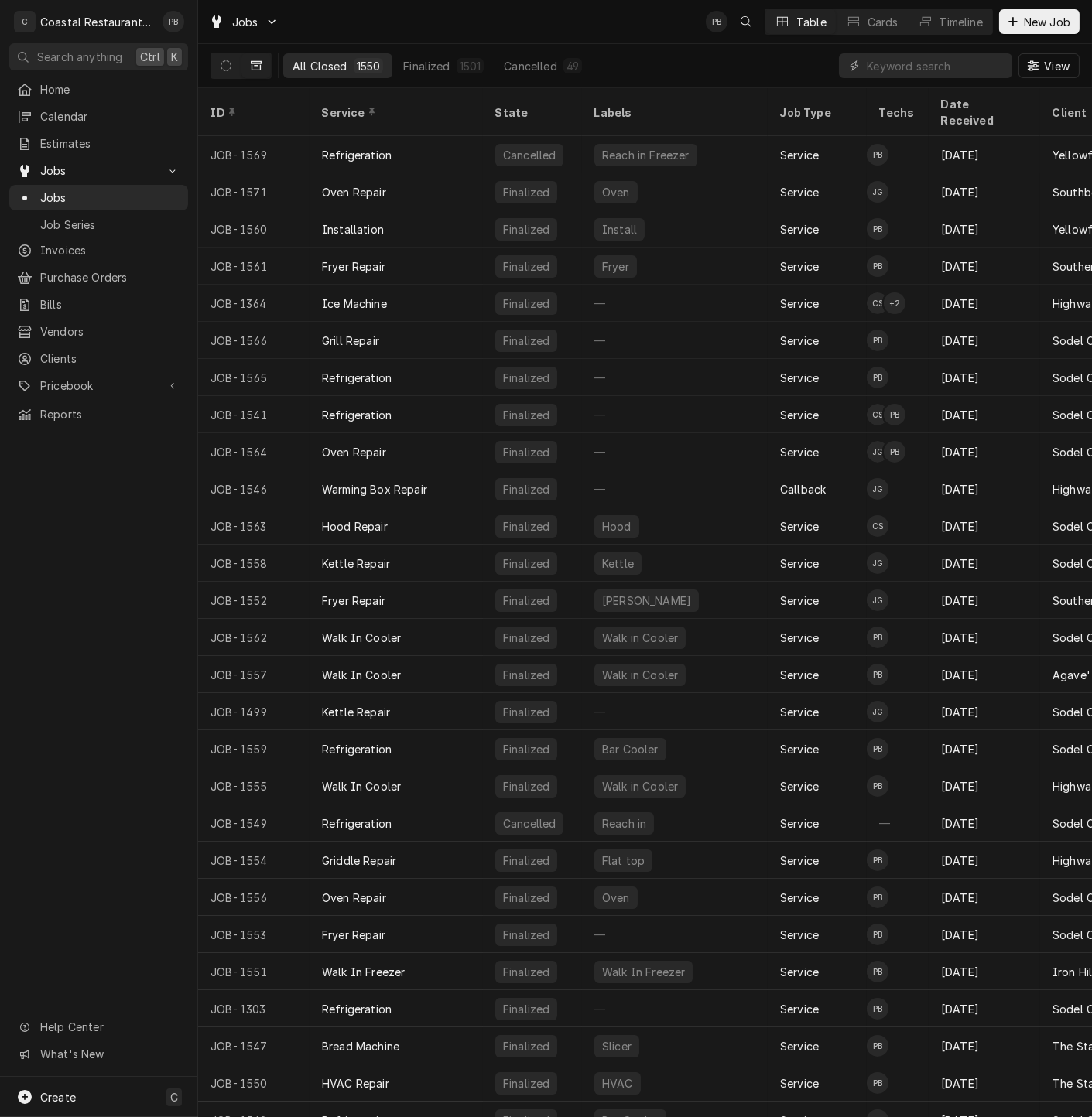
click at [568, 34] on div "Jobs PB Table Cards Timeline New Job" at bounding box center [644, 21] width 893 height 43
click at [616, 21] on div "Jobs PB Table Cards Timeline New Job" at bounding box center [644, 21] width 893 height 43
click at [46, 163] on span "Jobs" at bounding box center [99, 171] width 116 height 17
click at [46, 161] on div "Jobs" at bounding box center [98, 170] width 173 height 19
click at [79, 193] on span "Jobs" at bounding box center [111, 198] width 140 height 17
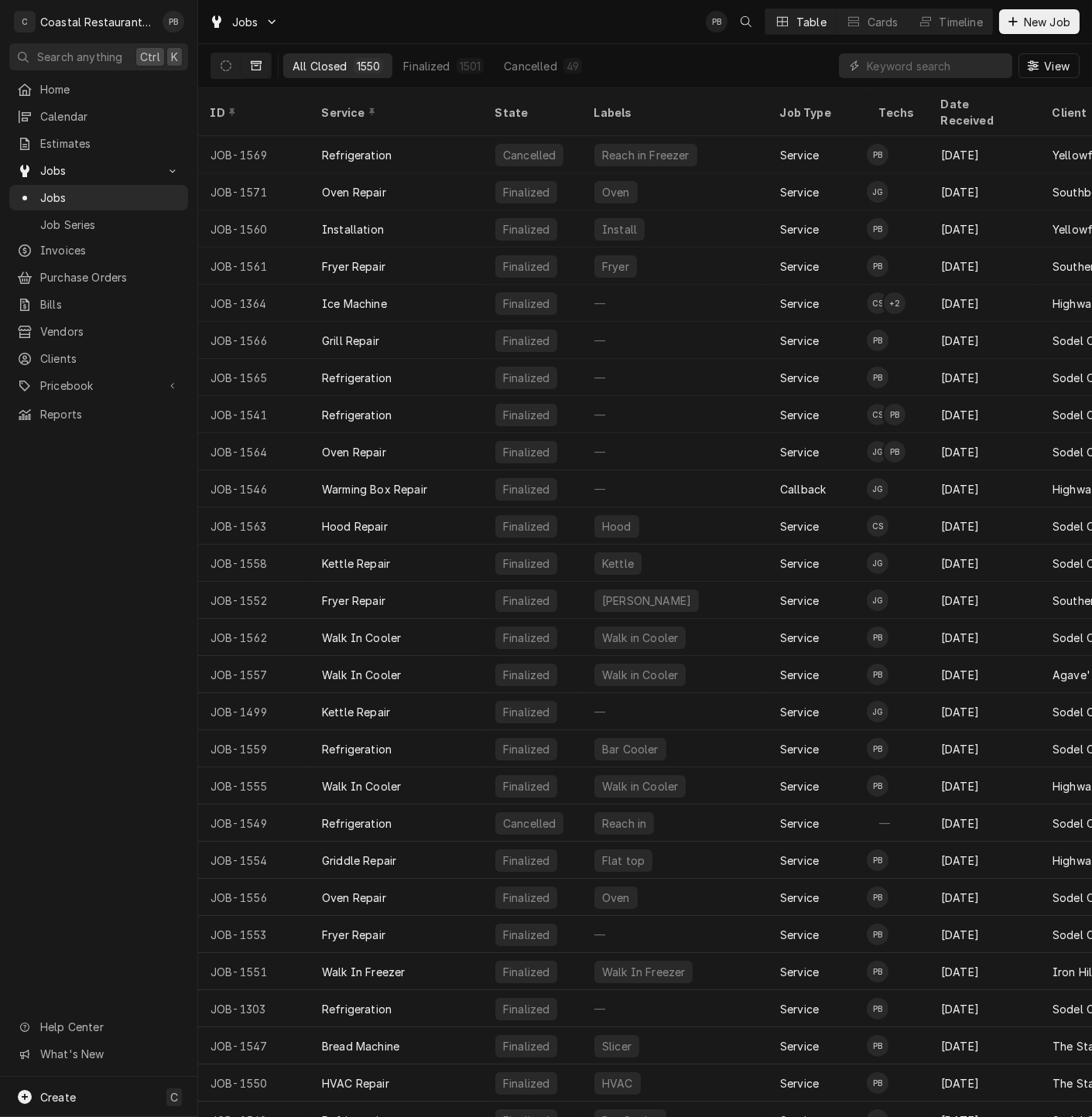
click at [627, 27] on div "Jobs PB Table Cards Timeline New Job" at bounding box center [644, 21] width 893 height 43
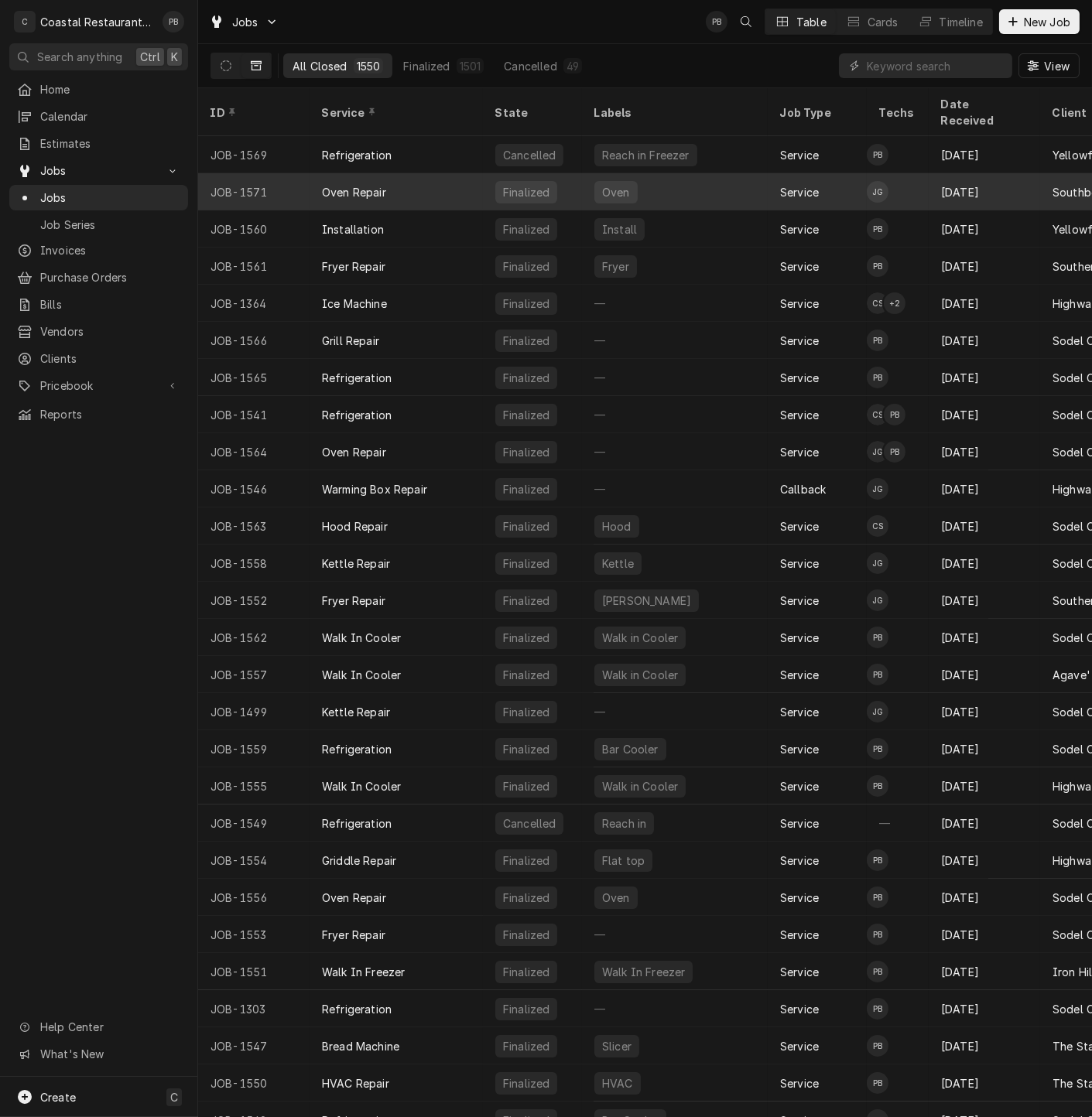
click at [421, 174] on div "Oven Repair" at bounding box center [396, 192] width 174 height 37
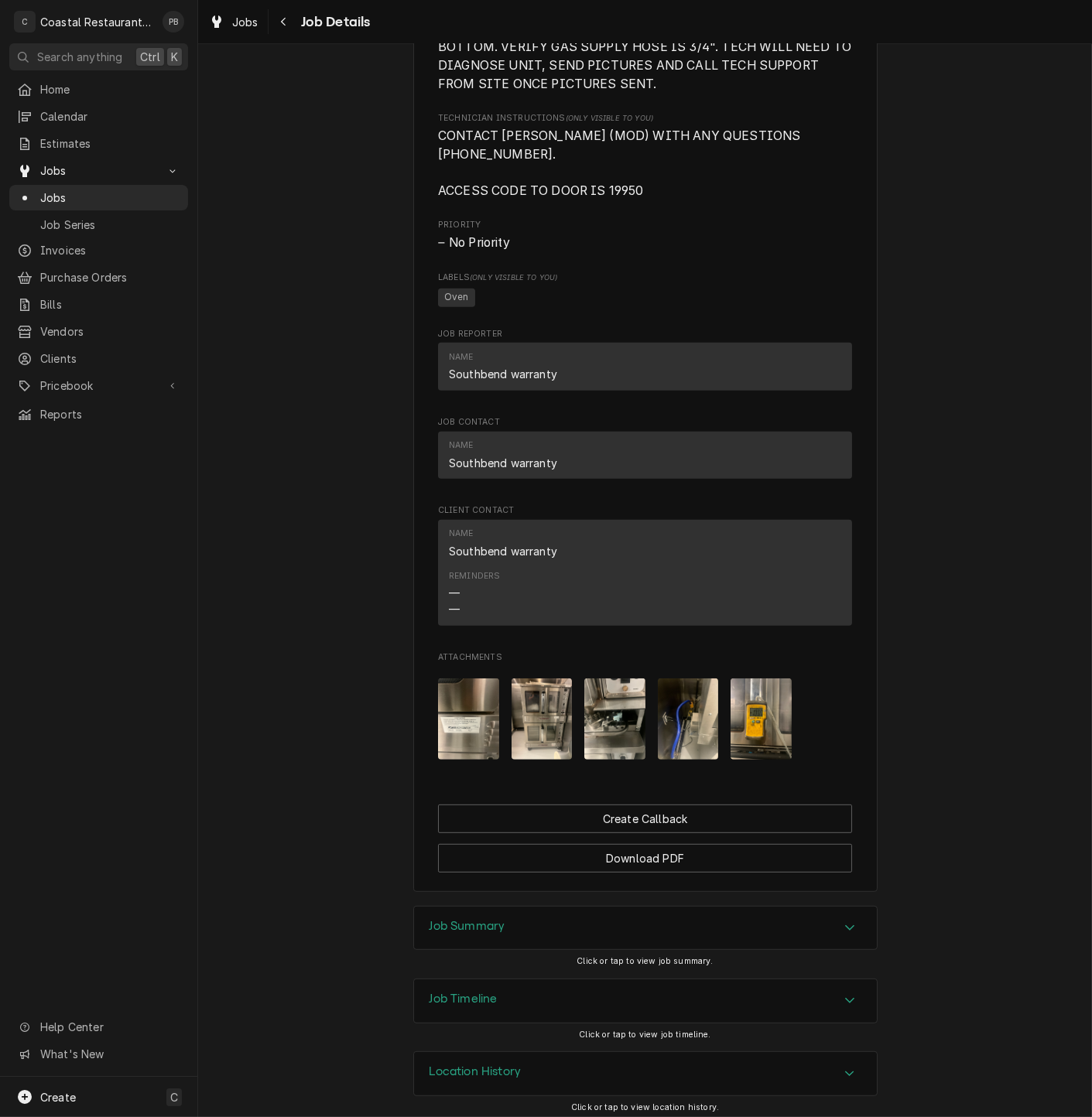
scroll to position [1057, 0]
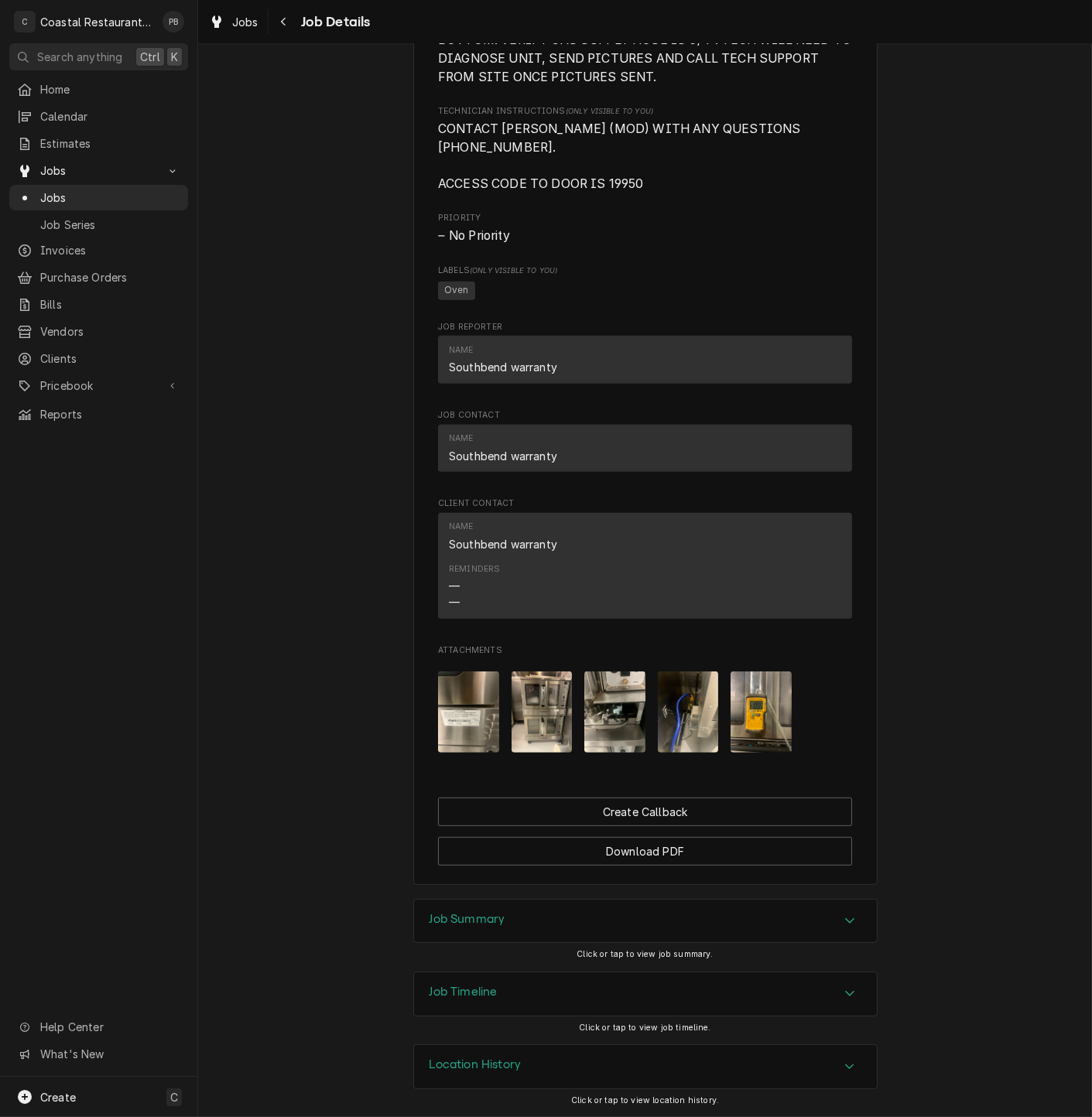
click at [826, 921] on div "Job Summary" at bounding box center [645, 921] width 463 height 43
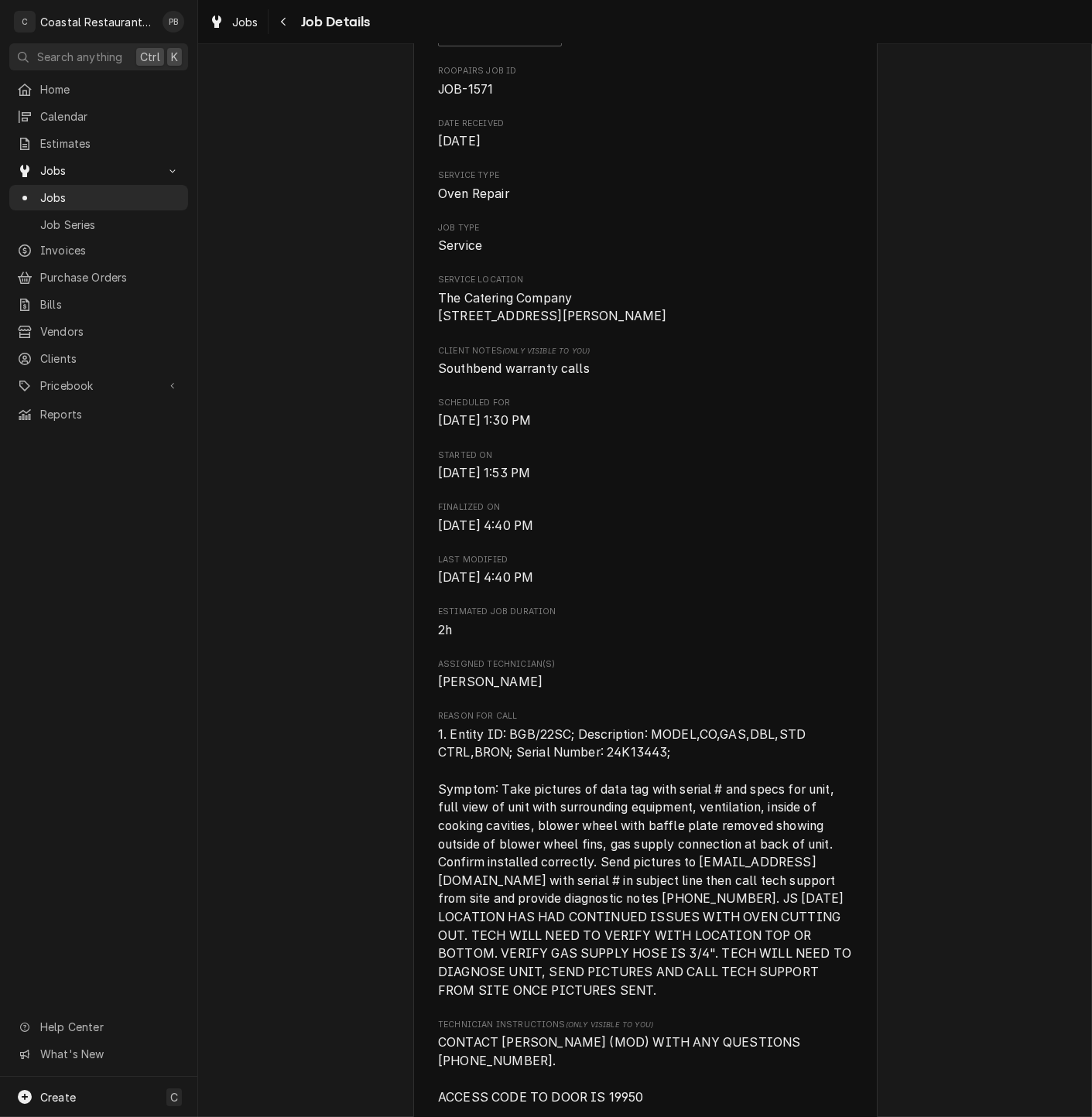
scroll to position [0, 0]
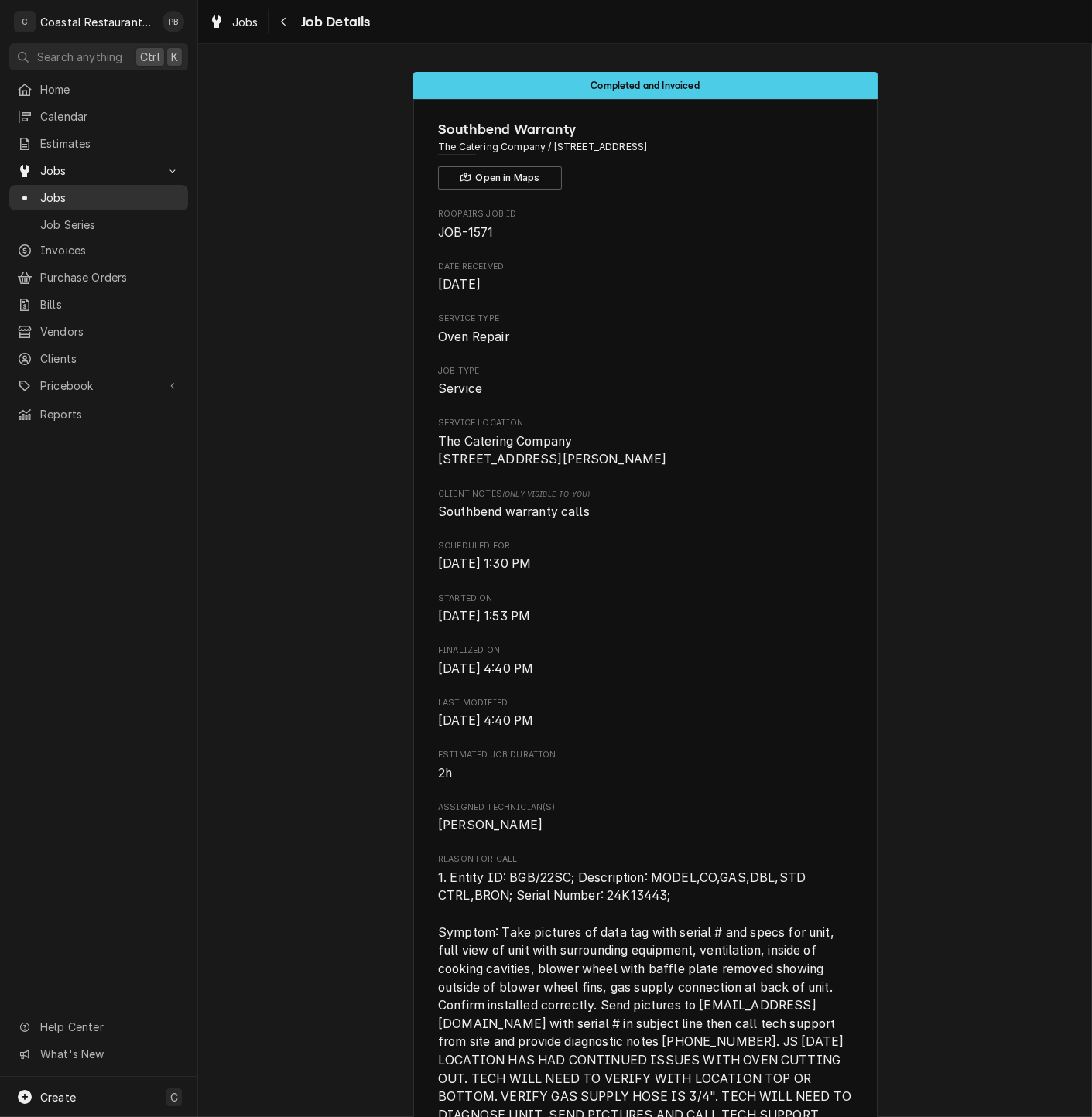
click at [65, 195] on span "Jobs" at bounding box center [111, 198] width 140 height 17
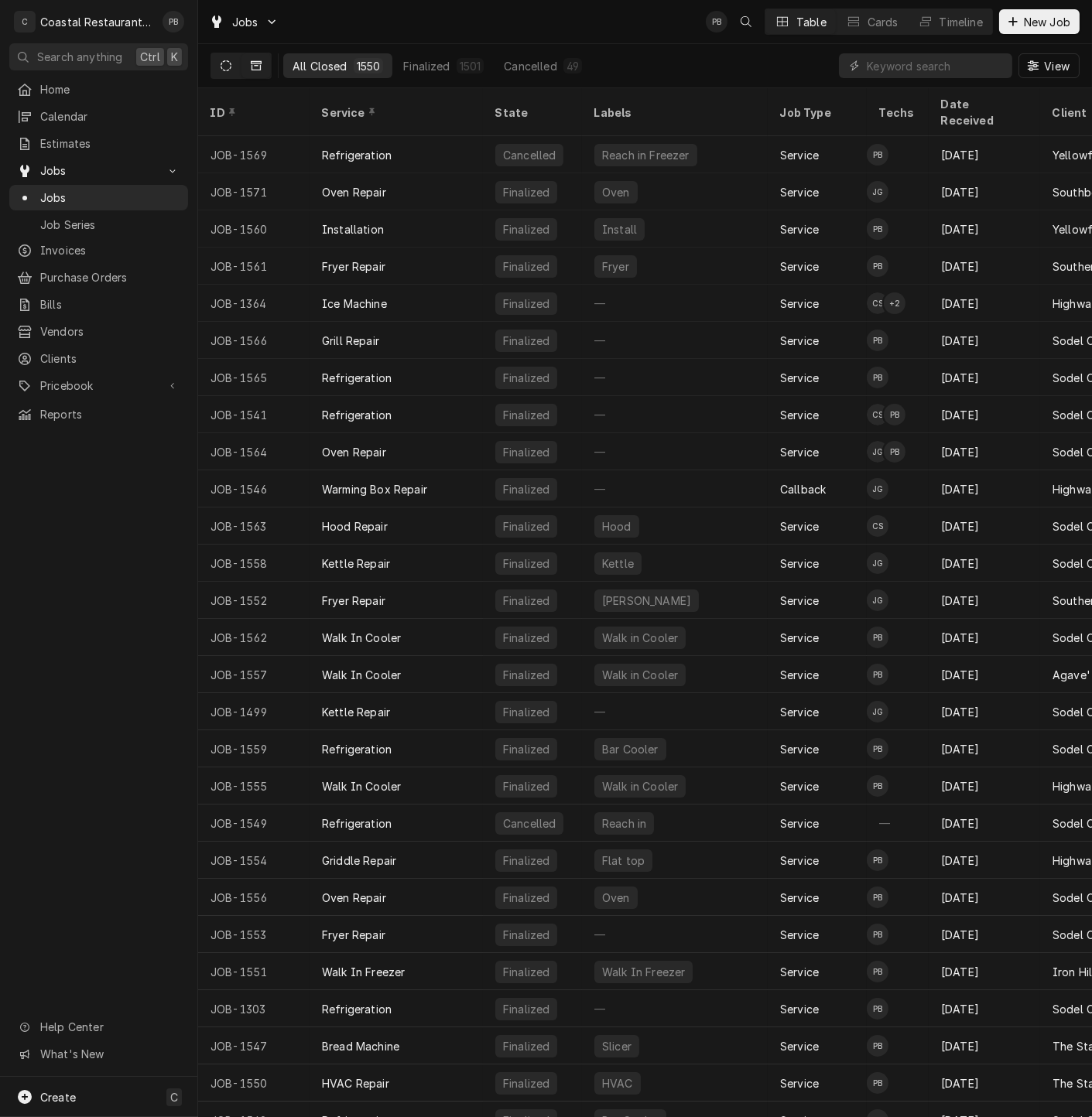
click at [223, 69] on icon "Dynamic Content Wrapper" at bounding box center [226, 66] width 11 height 11
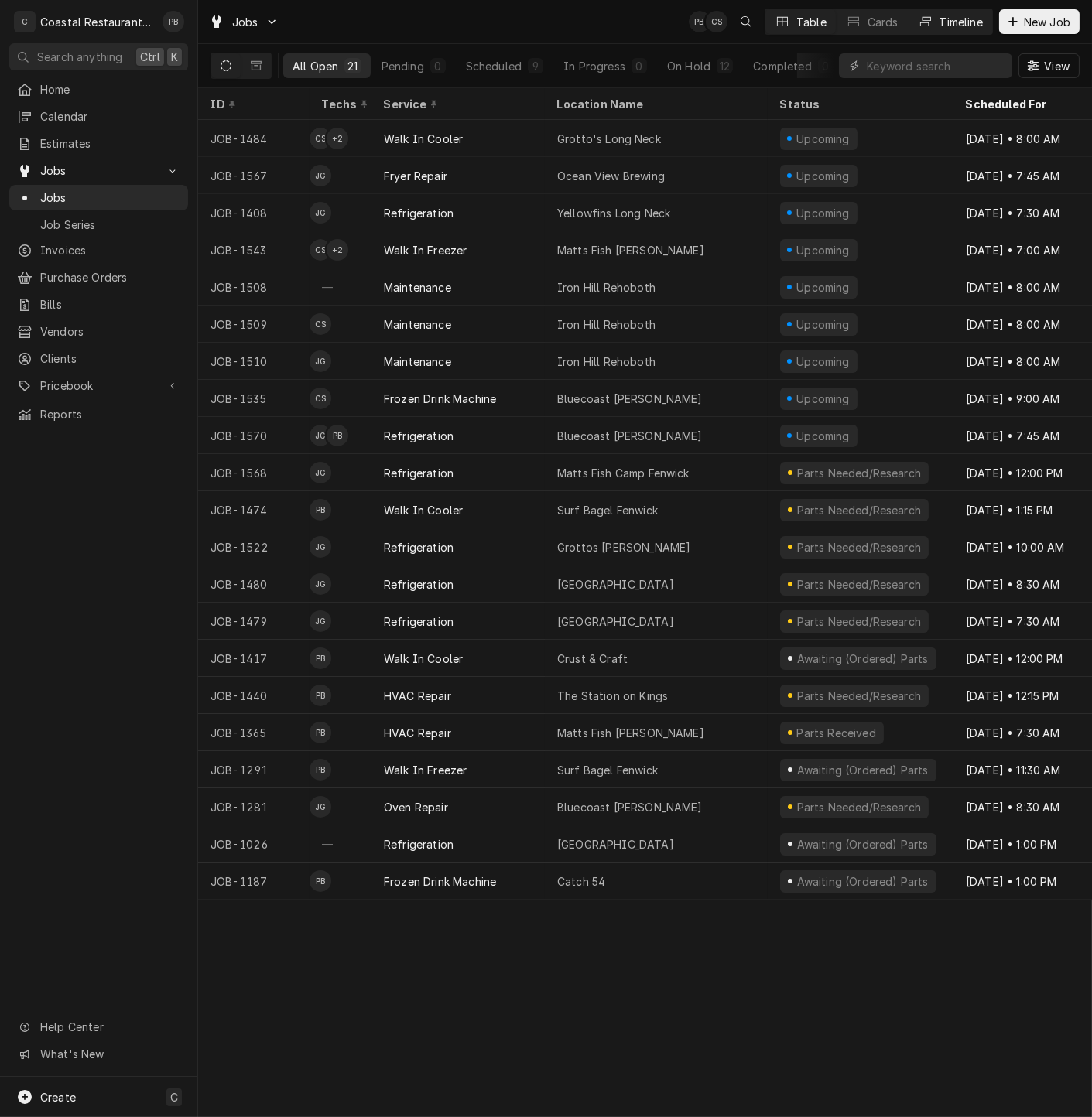
click at [950, 22] on div "Timeline" at bounding box center [961, 22] width 43 height 17
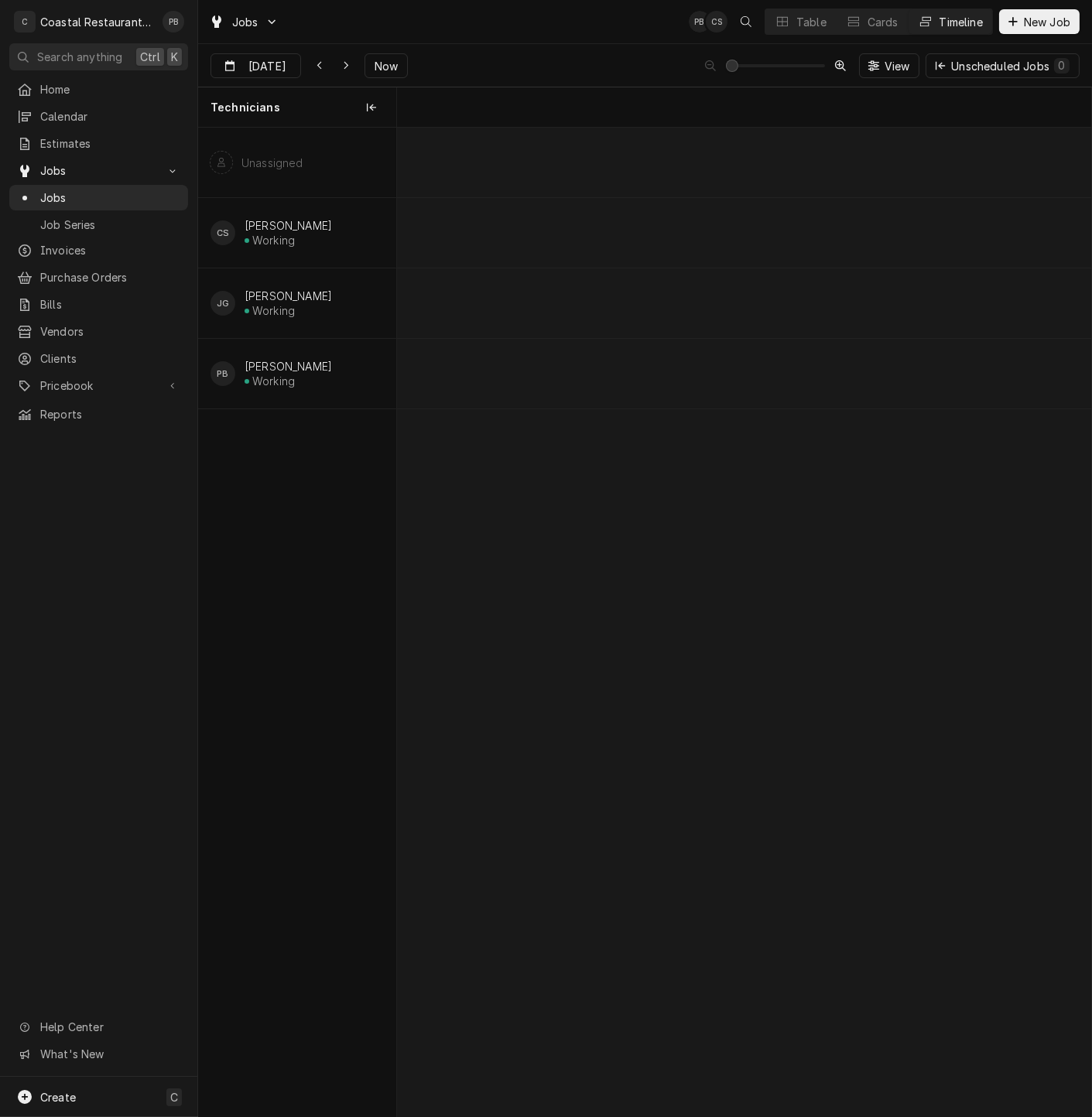
scroll to position [0, 13754]
click at [382, 67] on span "Now" at bounding box center [386, 67] width 30 height 17
type input "[DATE]"
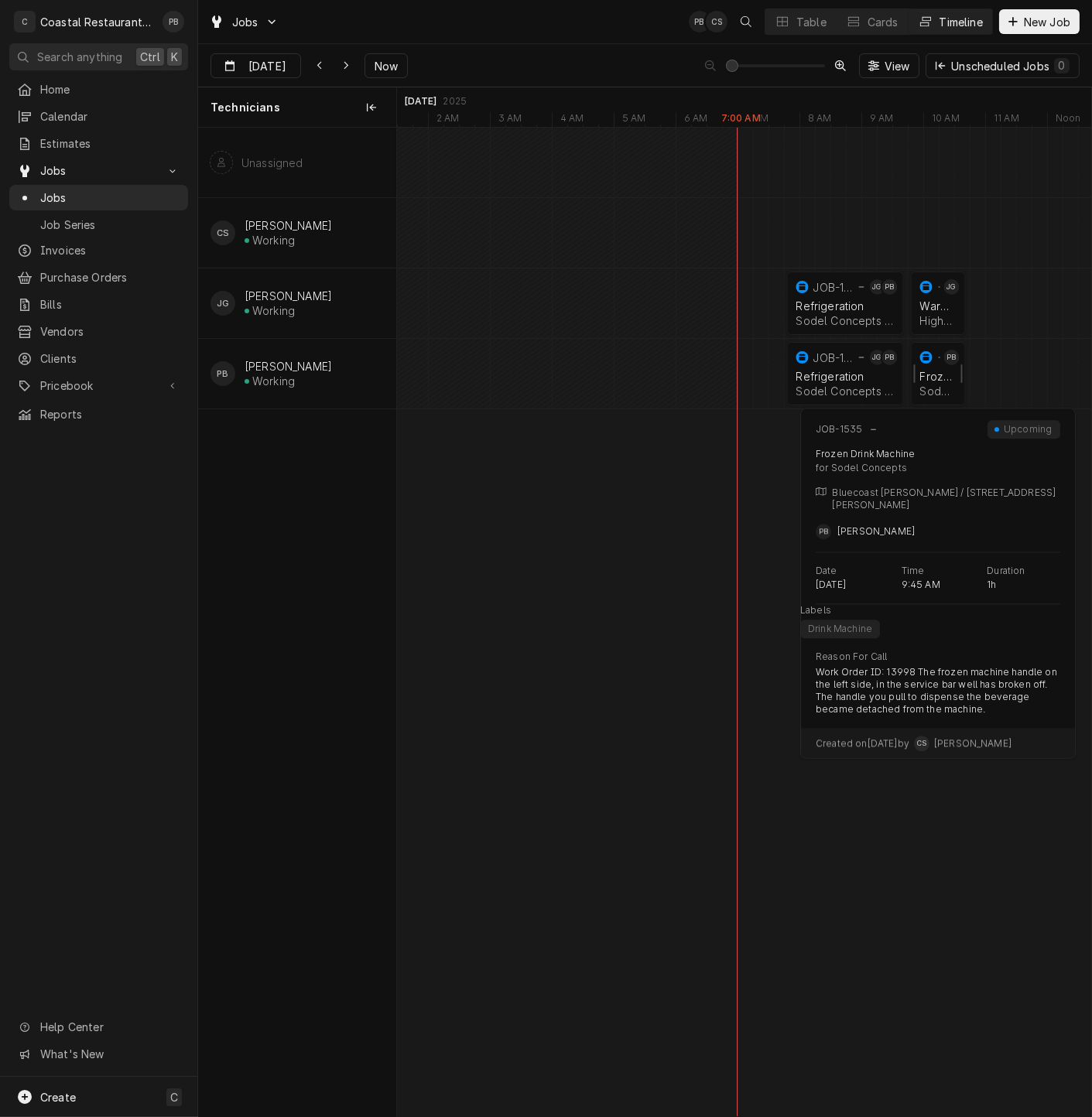
click at [937, 372] on div "Frozen Drink Machine" at bounding box center [938, 376] width 36 height 13
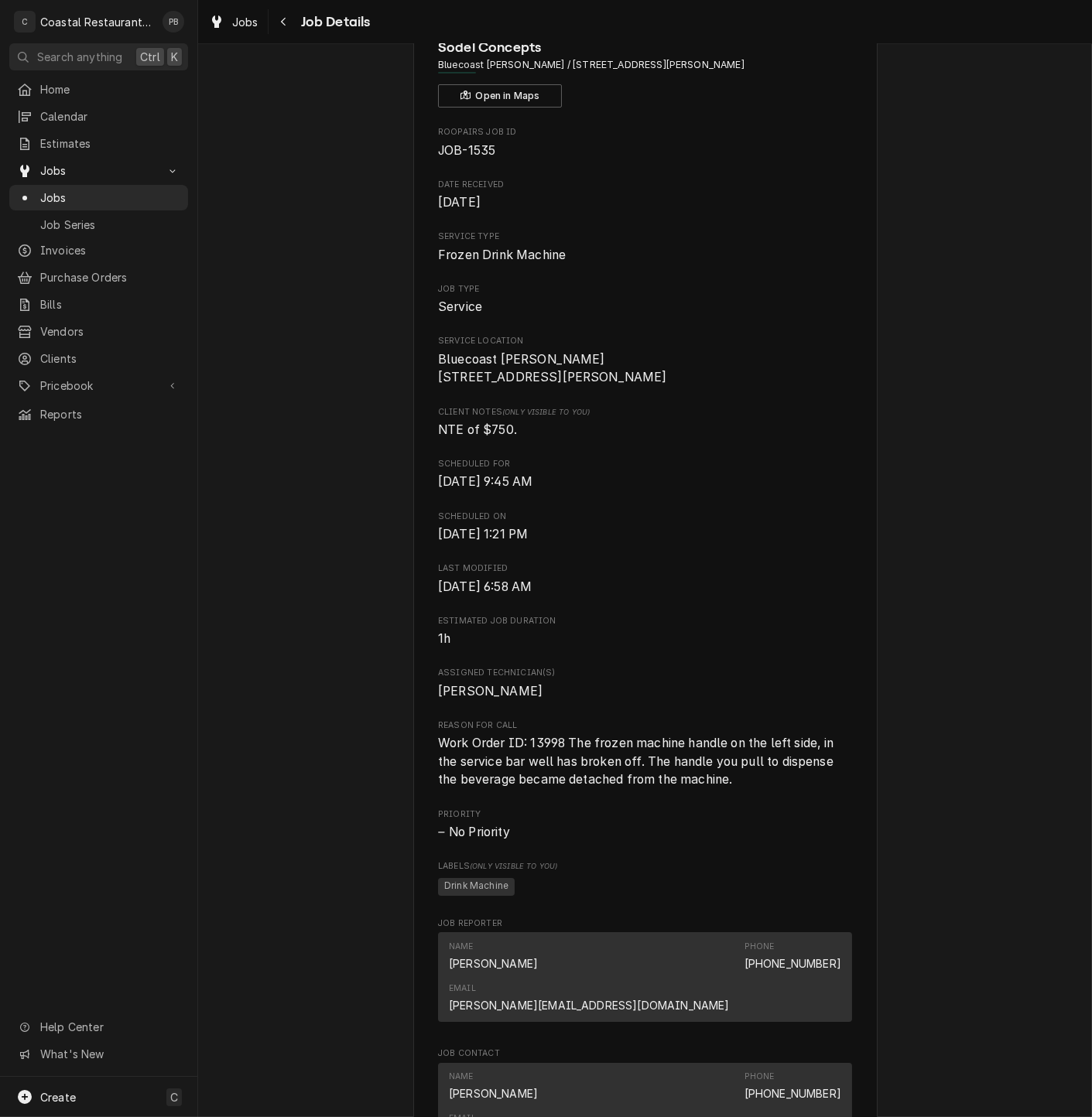
scroll to position [344, 0]
